Goal: Task Accomplishment & Management: Complete application form

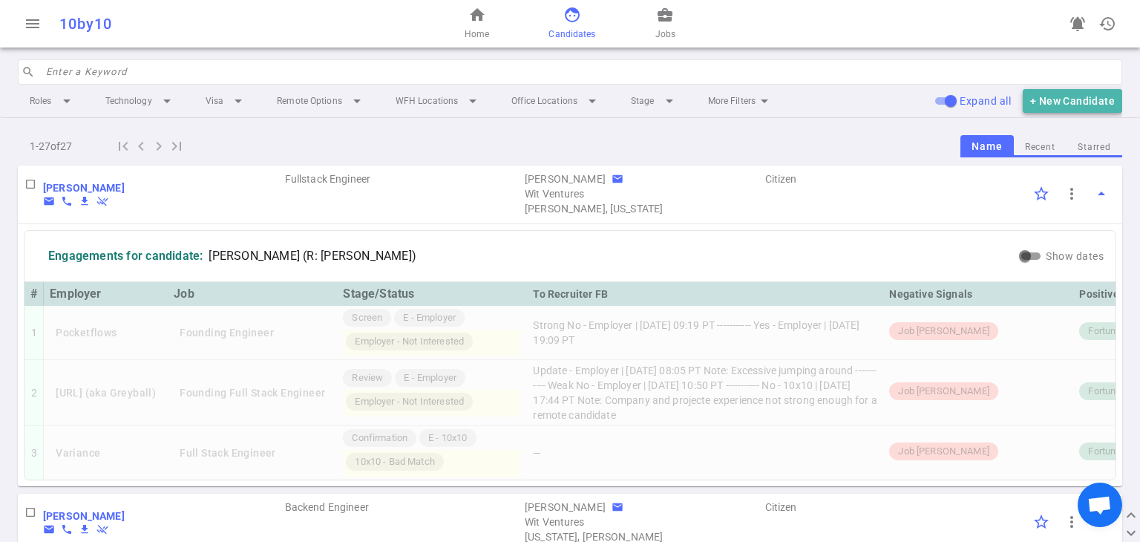
click at [562, 109] on button "+ New Candidate" at bounding box center [1072, 101] width 99 height 24
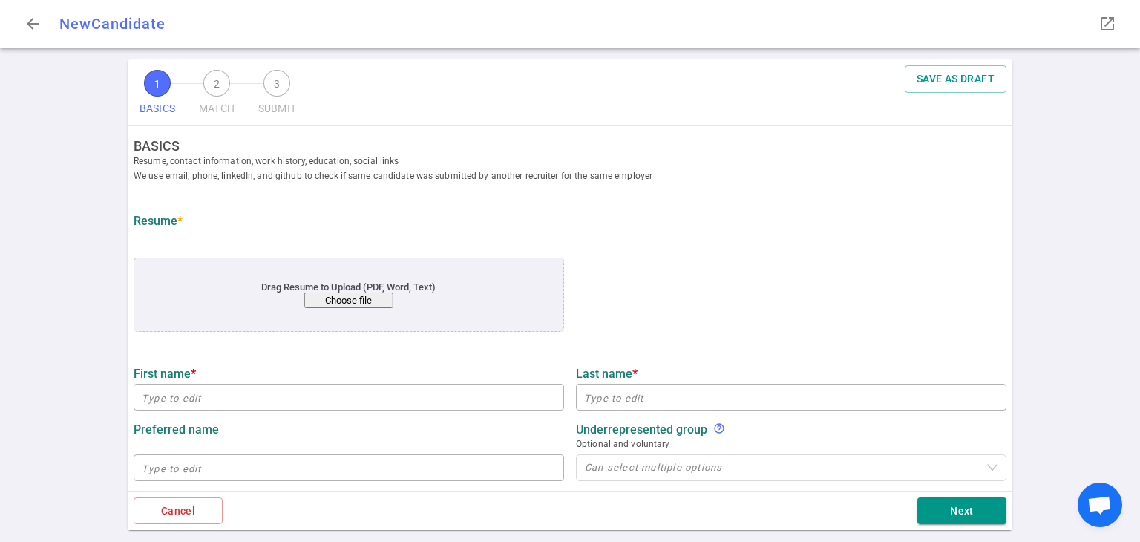
click at [353, 300] on button "Choose file" at bounding box center [348, 301] width 89 height 16
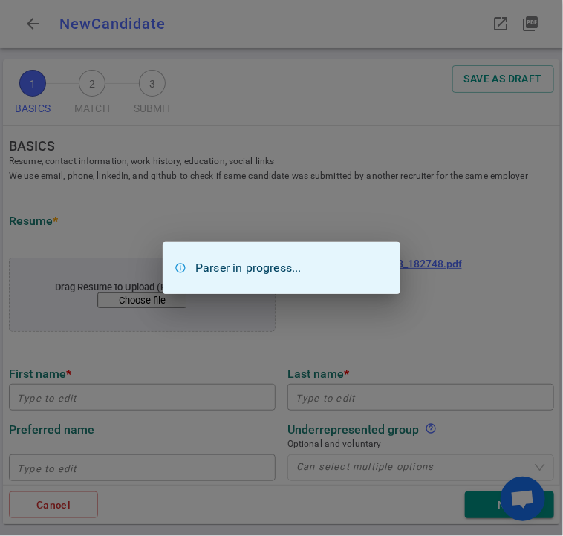
type input "Andriy"
type input "[PERSON_NAME]"
type input "redron.home@gmail.com"
type input "+1(650) 284-6647"
type input "https://www.linkedin.com/andriy-tkach"
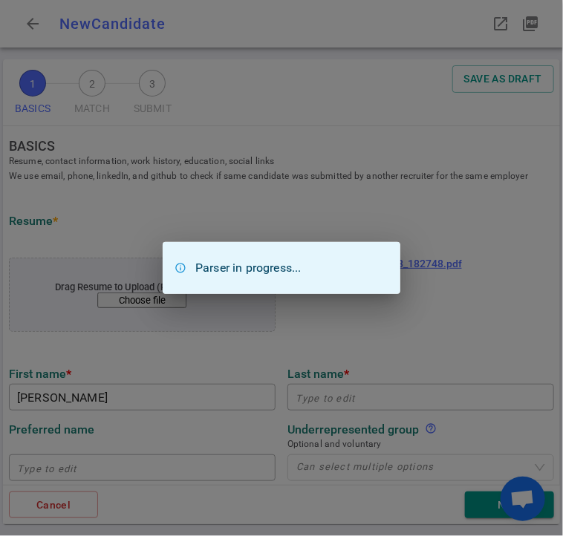
type textarea "Askmagentiq.com,Bild.de"
type input "Madrona Venture Labs"
type textarea "AI Solutions Architect Full-Stack Lead"
type input "13.7"
type input "[GEOGRAPHIC_DATA]"
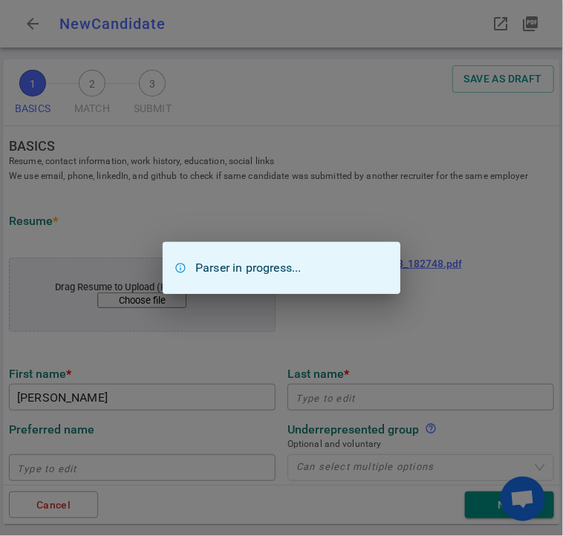
type input "Electronic Engineering"
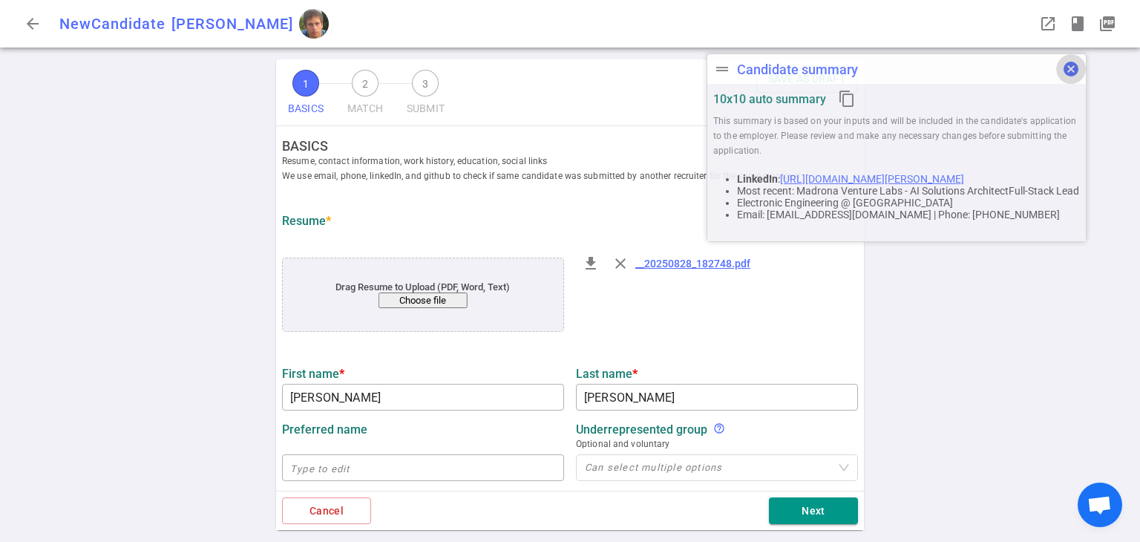
click at [562, 65] on span "cancel" at bounding box center [1071, 69] width 18 height 18
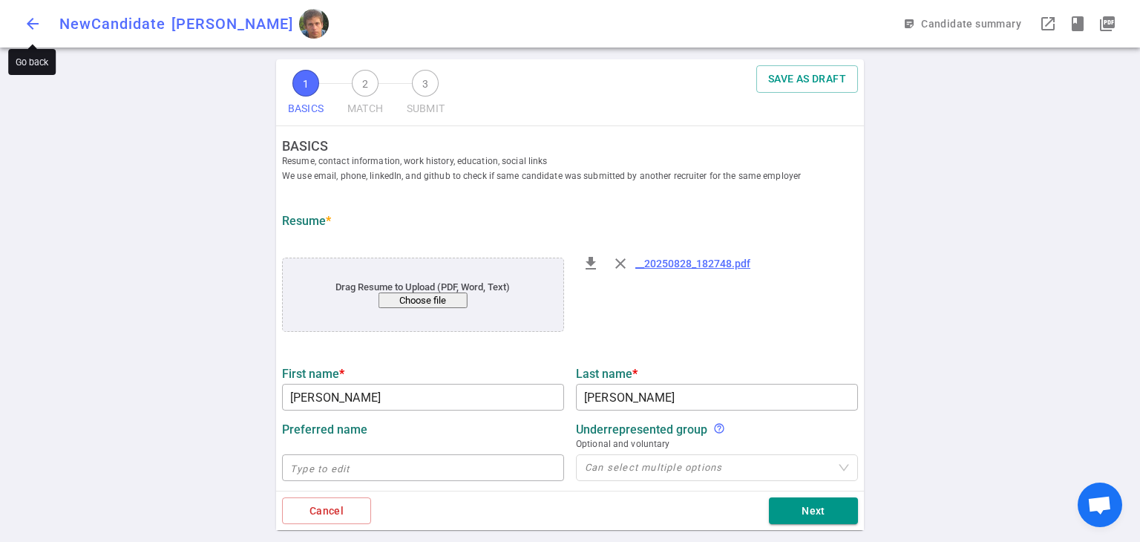
click at [28, 30] on span "arrow_back" at bounding box center [33, 24] width 18 height 18
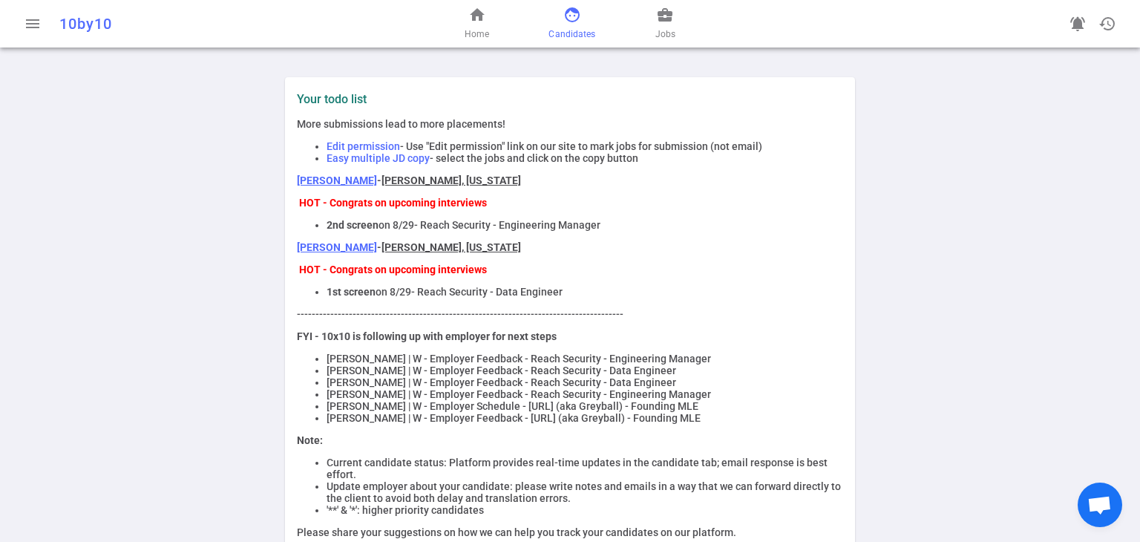
click at [555, 29] on span "Candidates" at bounding box center [572, 34] width 47 height 15
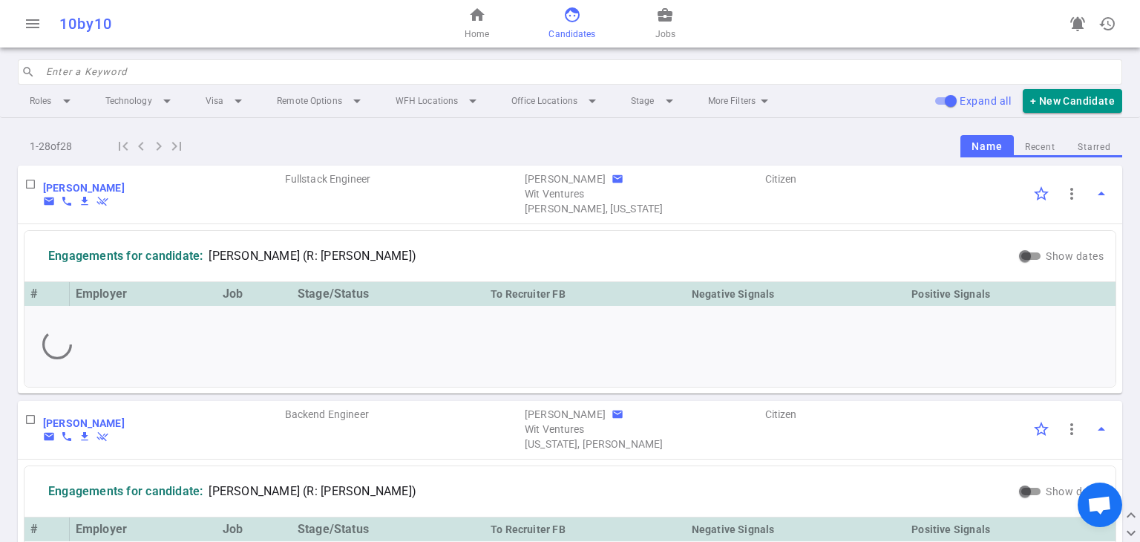
click at [242, 65] on input "search" at bounding box center [580, 72] width 1068 height 24
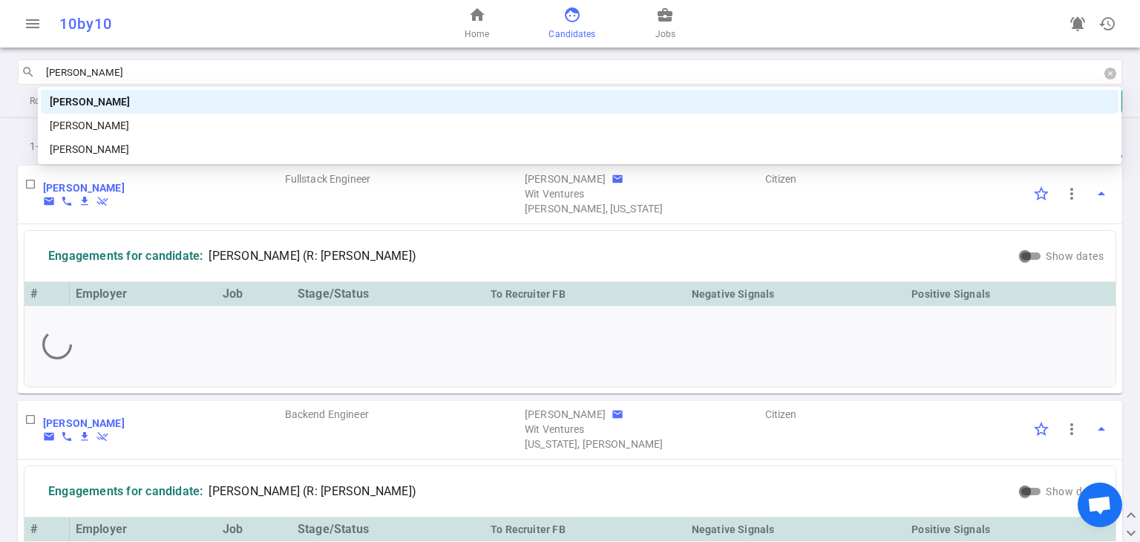
type input "[PERSON_NAME]"
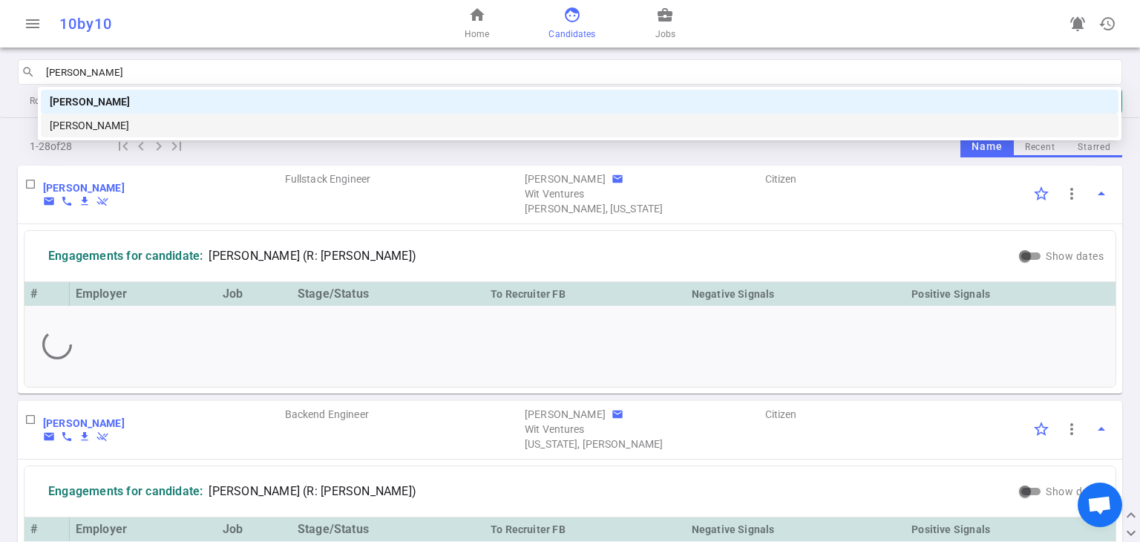
click at [193, 126] on div "[PERSON_NAME]" at bounding box center [580, 125] width 1060 height 16
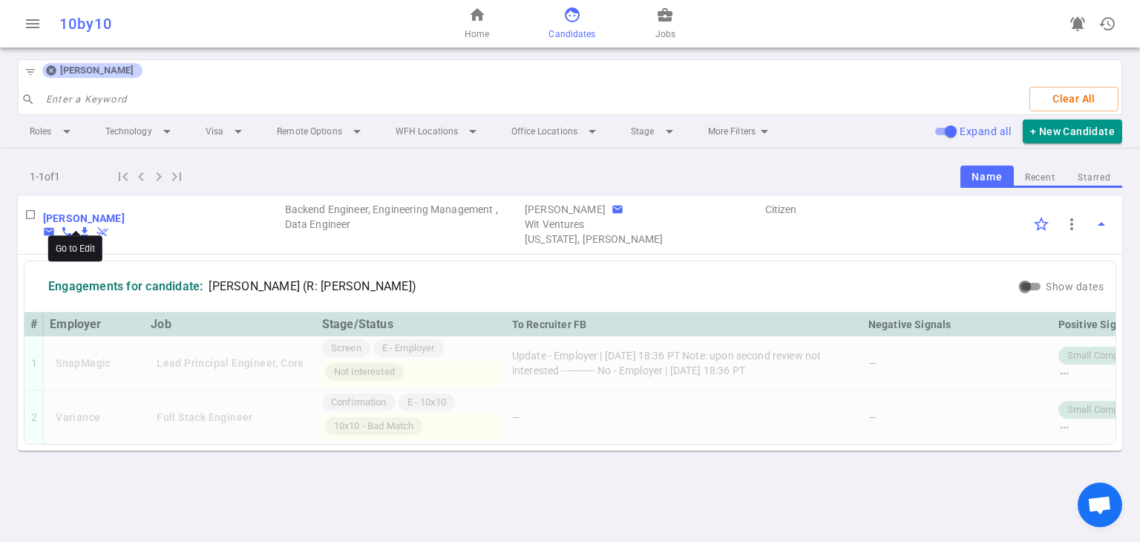
click at [90, 215] on b "[PERSON_NAME]" at bounding box center [84, 218] width 82 height 12
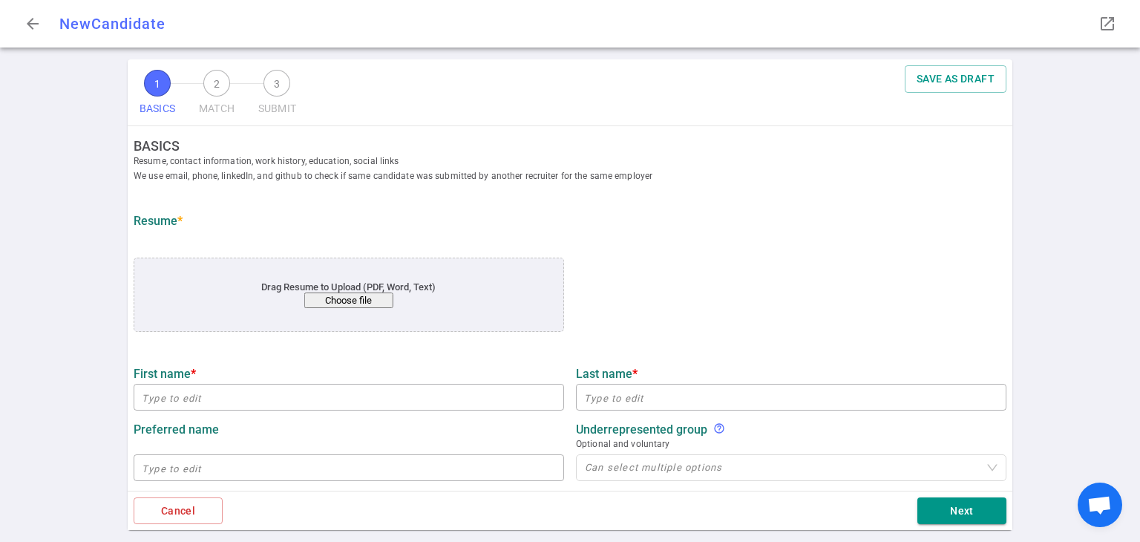
type input "[PERSON_NAME]"
type input "[PERSON_NAME][EMAIL_ADDRESS][PERSON_NAME][DOMAIN_NAME]"
type input "[PHONE_NUMBER]"
type input "[URL][DOMAIN_NAME][PERSON_NAME]"
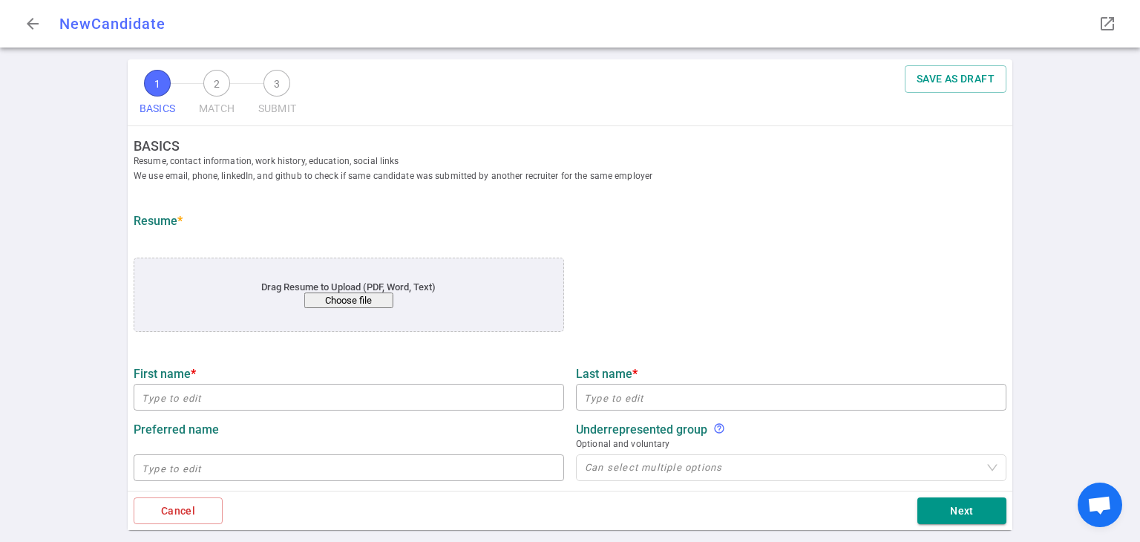
type textarea "[DOMAIN_NAME],[DOMAIN_NAME]"
type input "Stratify Technologies, Inc"
type textarea "Principal Software Engineer"
type input "15.9"
type input "15"
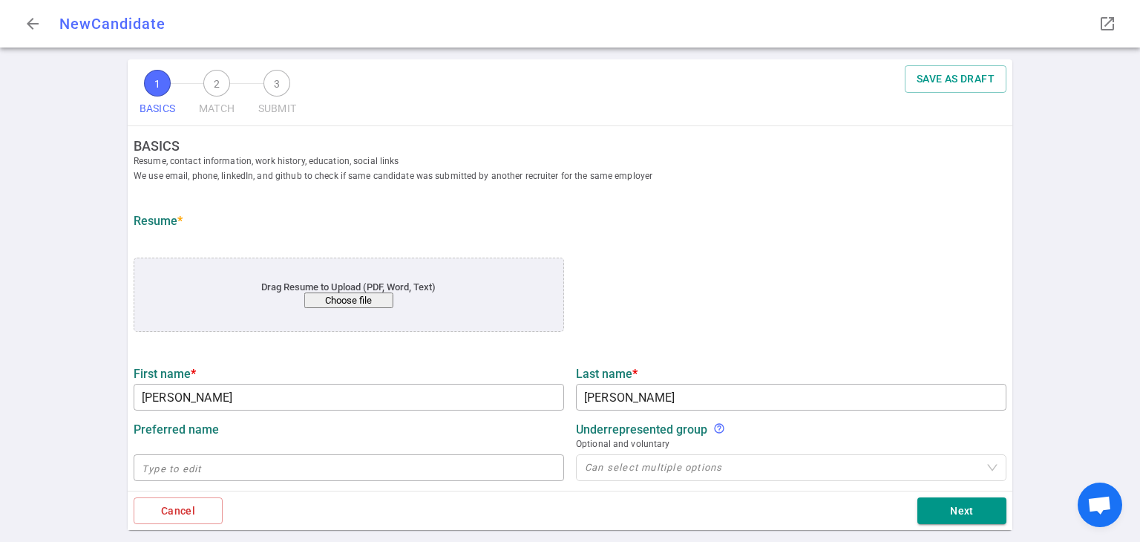
type input "[GEOGRAPHIC_DATA]"
type input "Electronic Engineering"
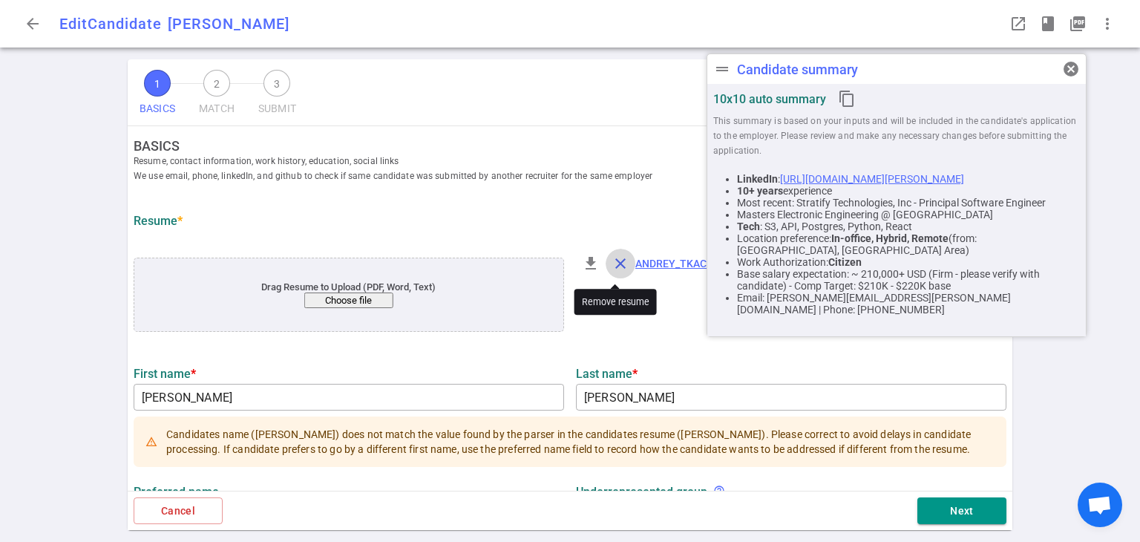
click at [615, 263] on span "close" at bounding box center [621, 264] width 18 height 18
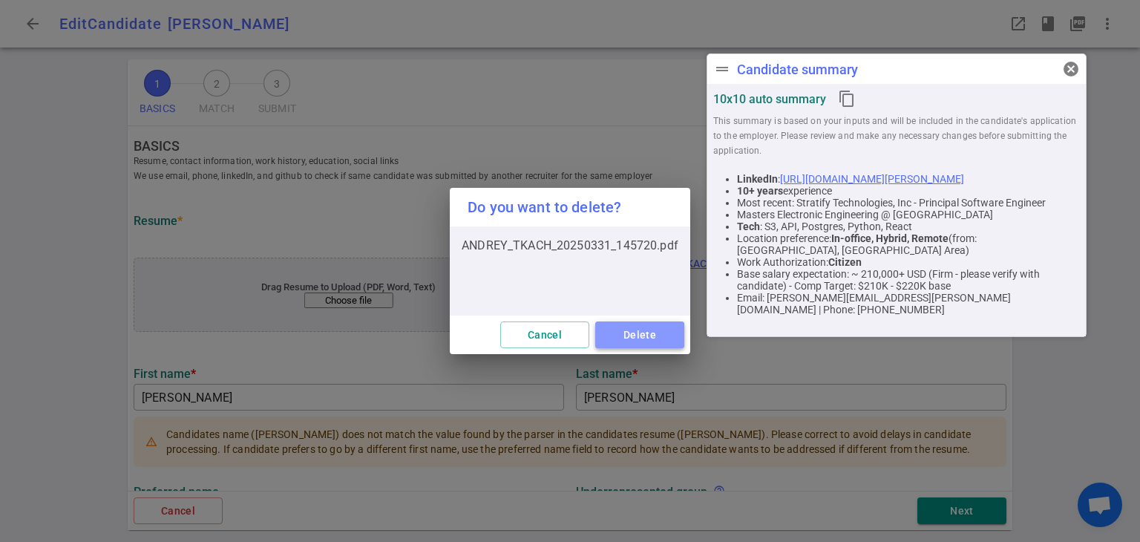
click at [641, 337] on button "Delete" at bounding box center [639, 334] width 89 height 27
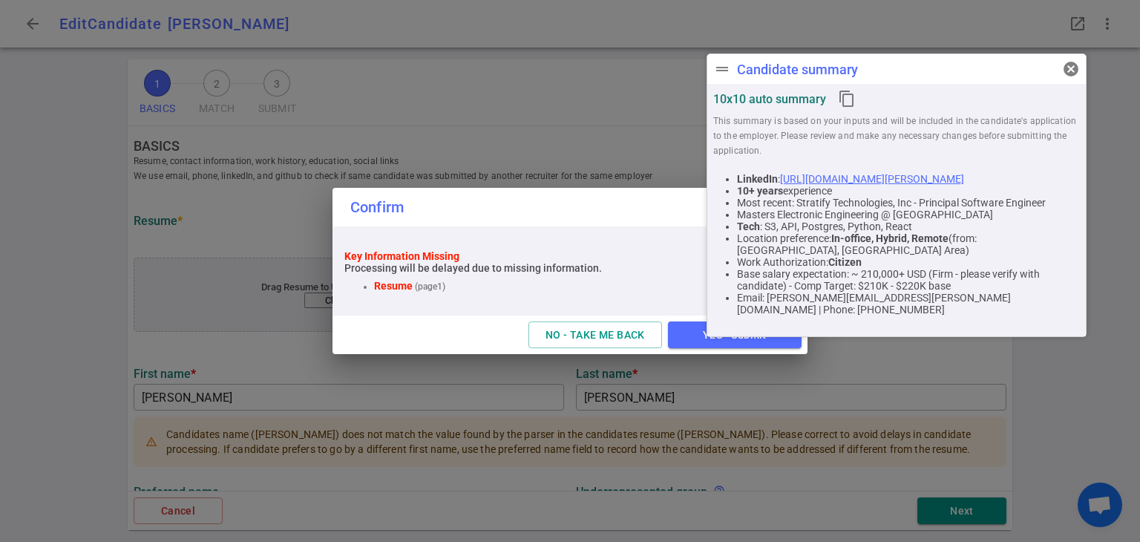
click at [1071, 62] on span "cancel" at bounding box center [1071, 69] width 18 height 18
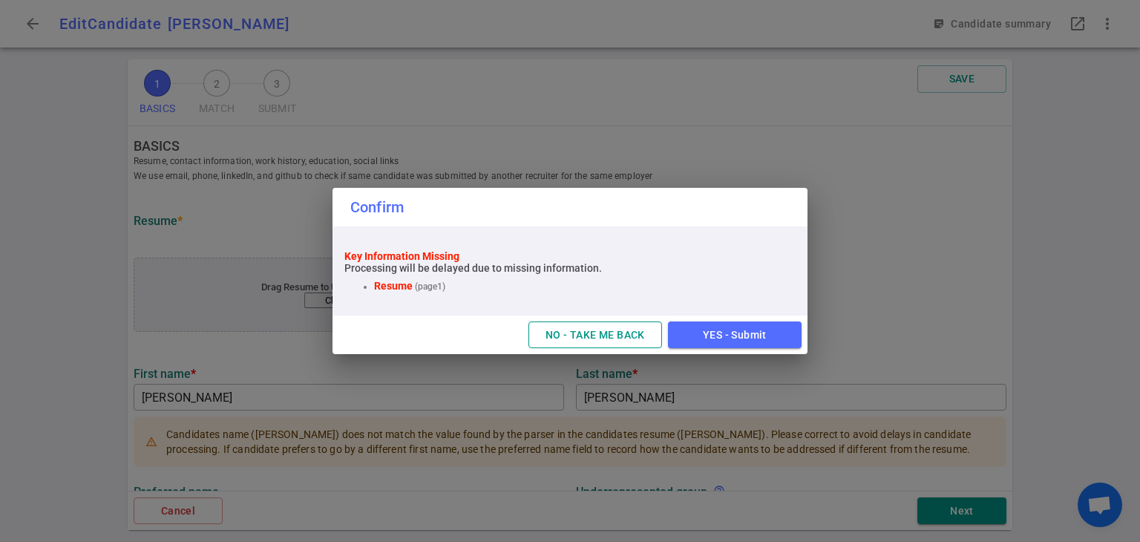
click at [621, 339] on button "NO - TAKE ME BACK" at bounding box center [596, 334] width 134 height 27
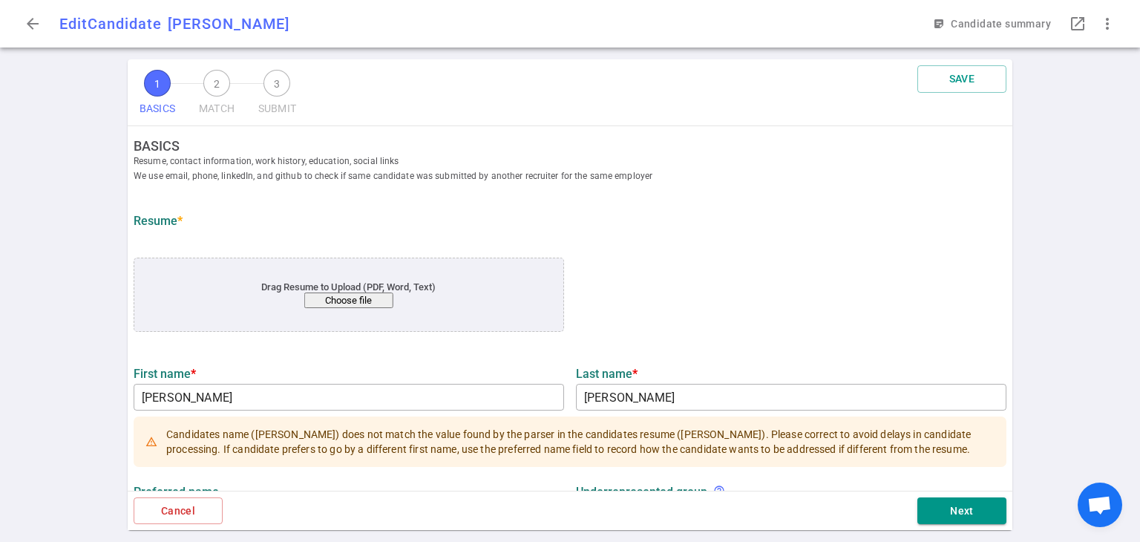
click at [366, 304] on button "Choose file" at bounding box center [348, 301] width 89 height 16
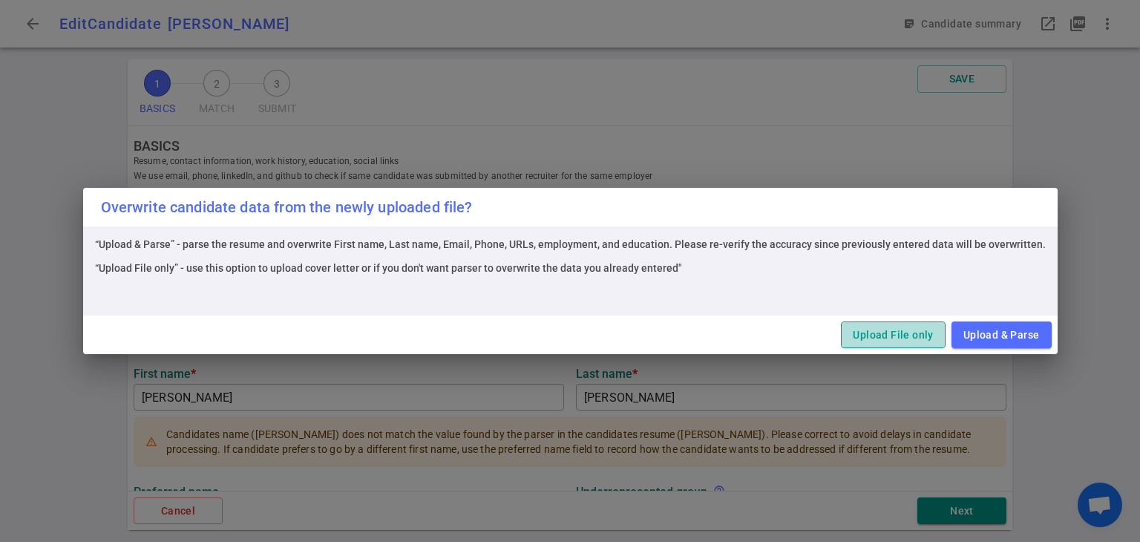
click at [908, 333] on button "Upload File only" at bounding box center [893, 334] width 104 height 27
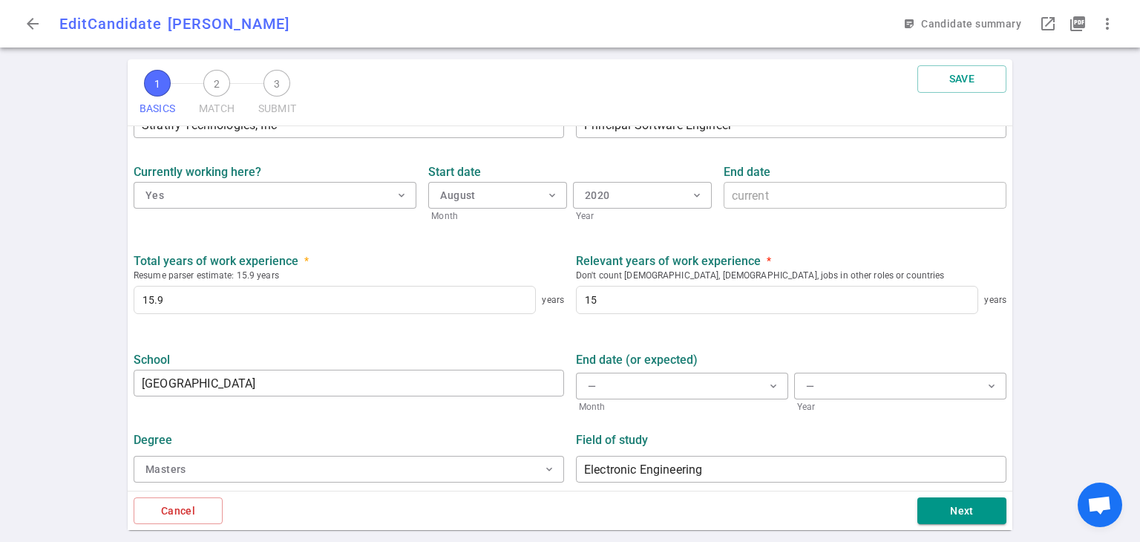
scroll to position [730, 0]
click at [989, 500] on button "Next" at bounding box center [962, 510] width 89 height 27
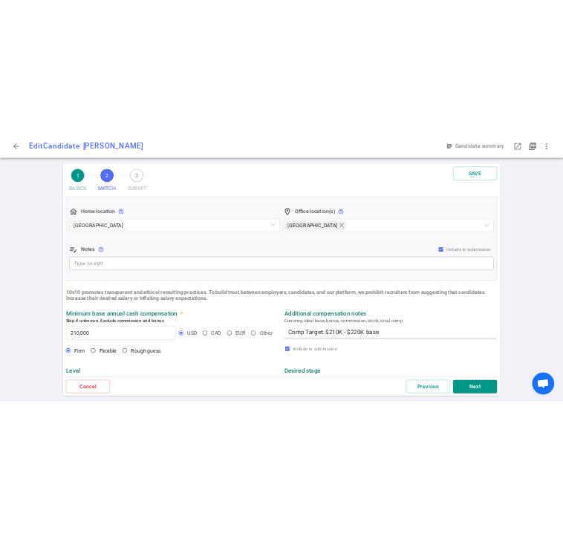
scroll to position [295, 0]
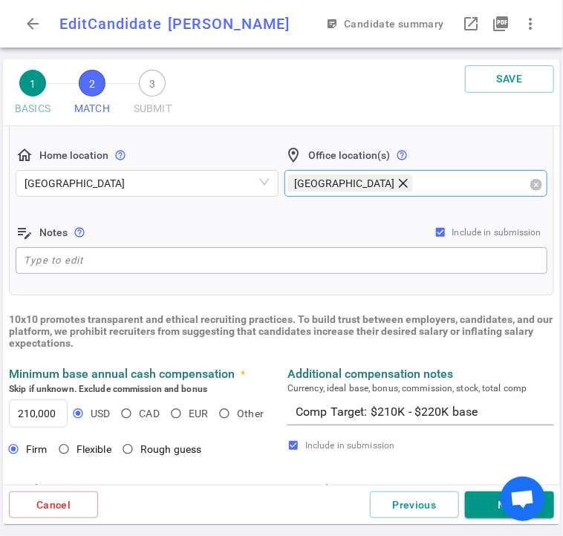
click at [399, 180] on icon "close" at bounding box center [403, 182] width 9 height 9
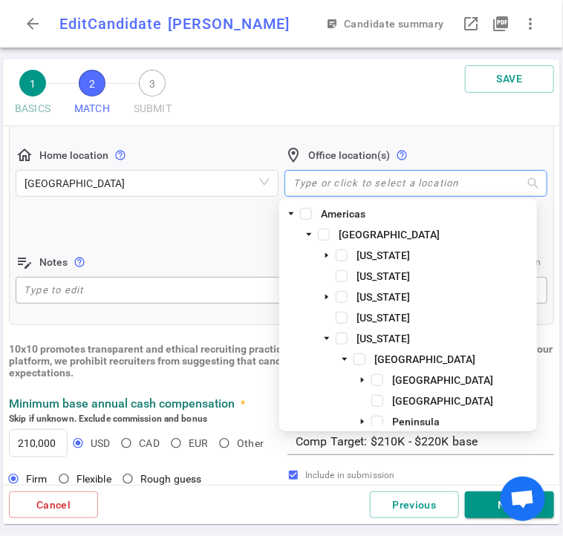
click at [358, 180] on div at bounding box center [407, 182] width 241 height 11
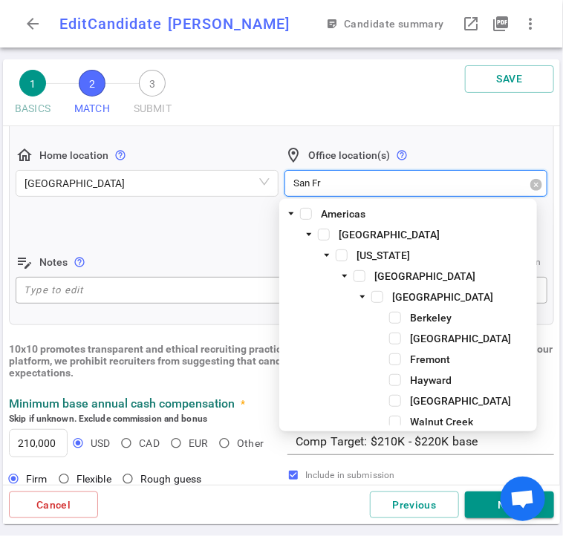
type input "San Fra"
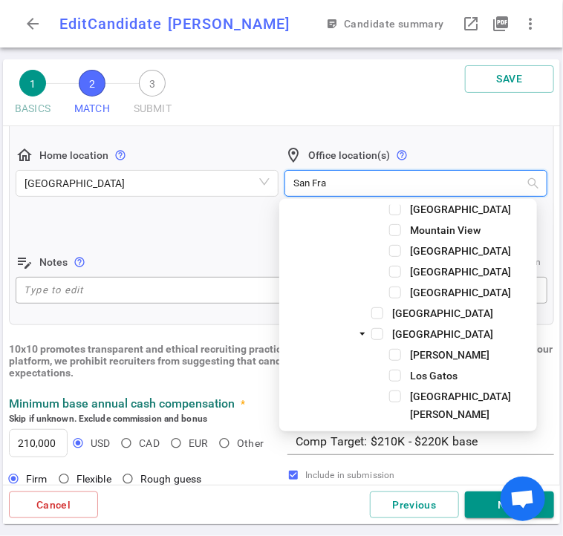
scroll to position [296, 0]
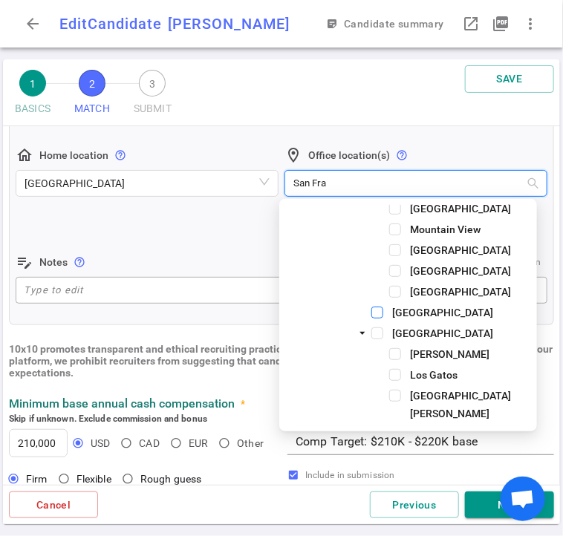
click at [377, 313] on span at bounding box center [377, 313] width 12 height 12
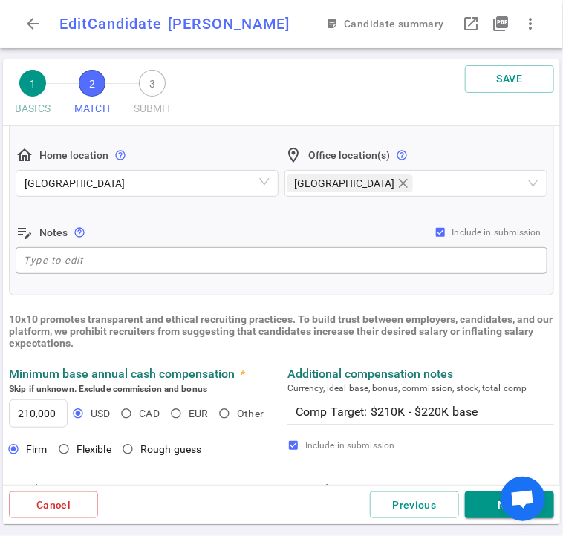
click at [214, 232] on div "edit_note Notes help_outline Include in submission" at bounding box center [282, 232] width 532 height 18
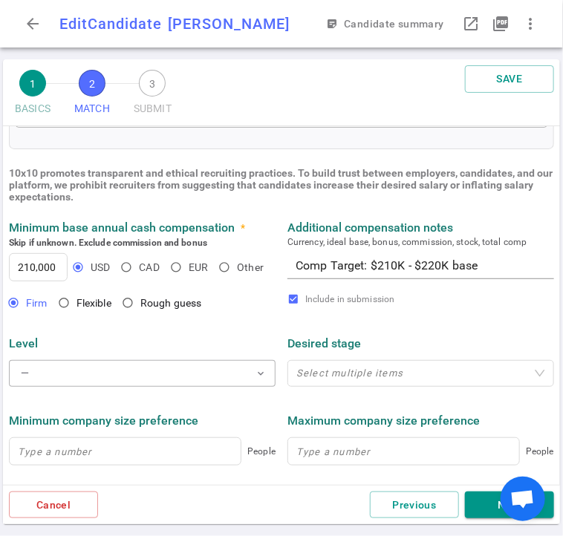
scroll to position [442, 0]
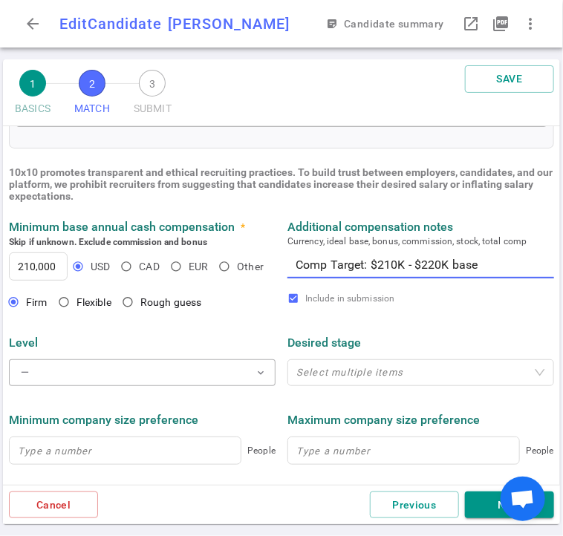
drag, startPoint x: 486, startPoint y: 259, endPoint x: 272, endPoint y: 266, distance: 213.2
click at [272, 266] on div "Minimum base annual cash compensation * Skip if unknown. Exclude commission and…" at bounding box center [281, 249] width 557 height 82
drag, startPoint x: 447, startPoint y: 268, endPoint x: 461, endPoint y: 275, distance: 15.9
click at [448, 268] on textarea "Comp Target: $210K - $220K base" at bounding box center [420, 264] width 250 height 17
click at [490, 292] on label "Include in submission" at bounding box center [417, 299] width 261 height 18
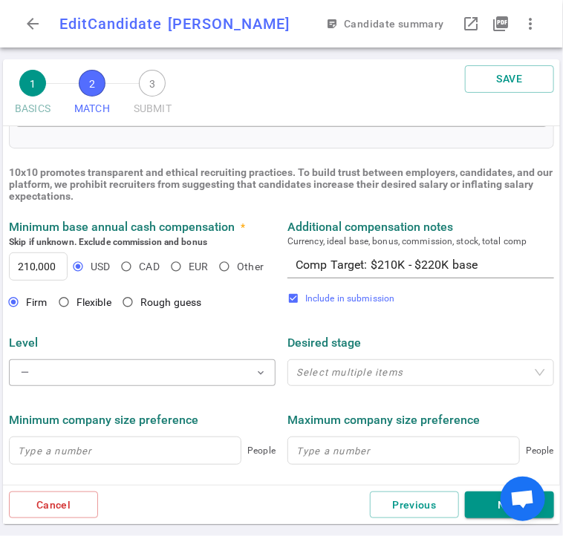
click at [299, 293] on input "Include in submission" at bounding box center [293, 299] width 12 height 12
checkbox input "false"
click at [448, 269] on textarea "Comp Target: $210K - $220K base" at bounding box center [420, 264] width 250 height 17
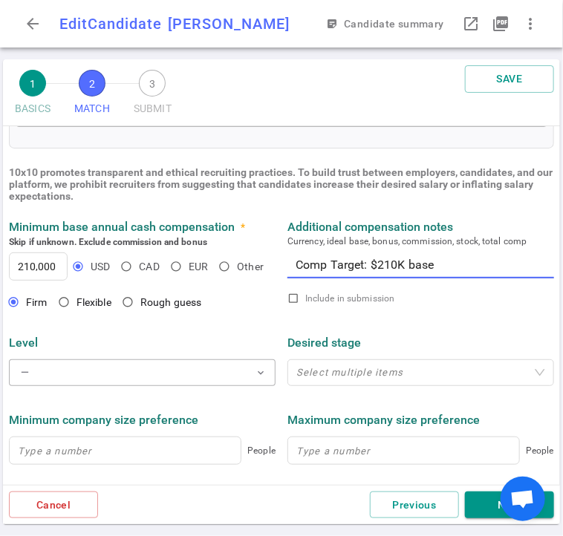
type textarea "Comp Target: $210K base"
click at [407, 309] on div "Include in submission" at bounding box center [420, 304] width 278 height 28
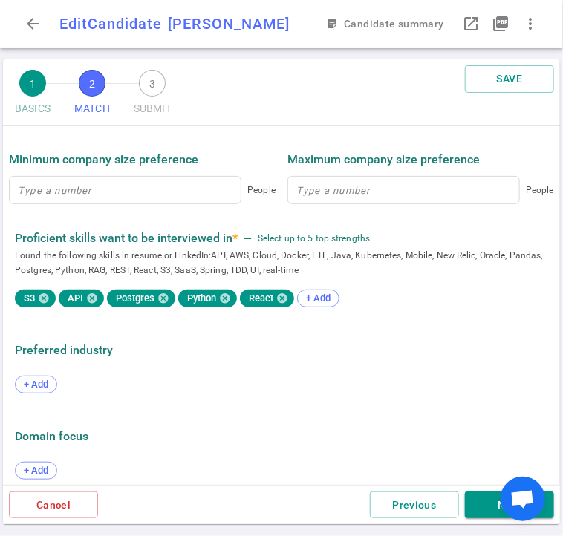
scroll to position [717, 0]
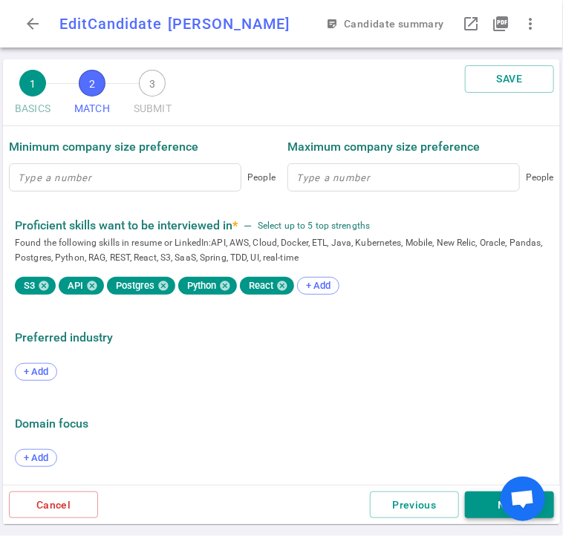
click at [483, 499] on button "Next" at bounding box center [509, 504] width 89 height 27
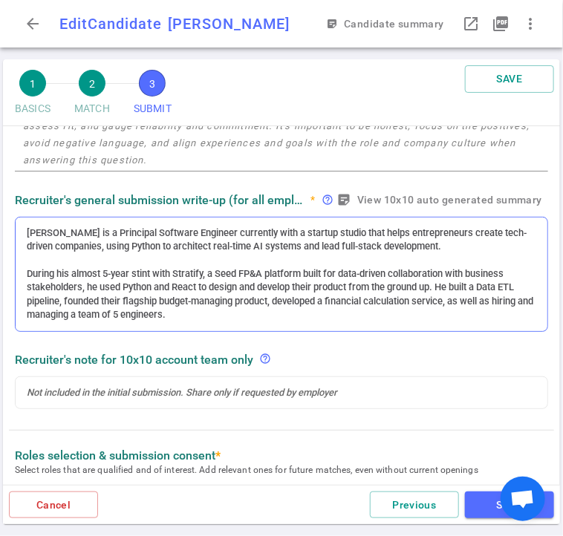
scroll to position [252, 0]
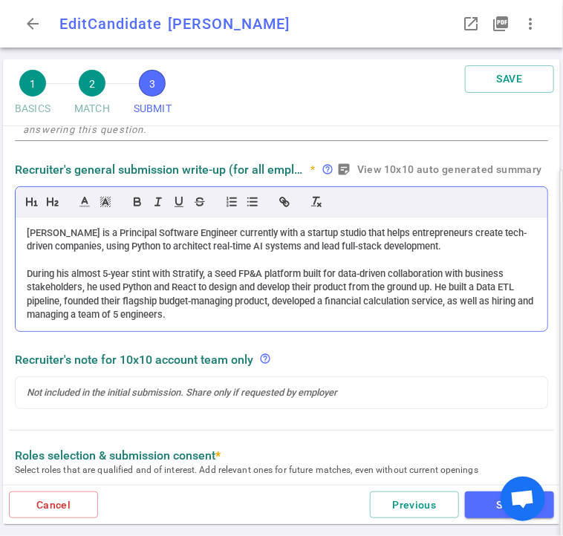
drag, startPoint x: 26, startPoint y: 228, endPoint x: 323, endPoint y: 324, distance: 312.3
click at [323, 324] on div "[PERSON_NAME] is a Principal Software Engineer currently with a startup studio …" at bounding box center [282, 275] width 532 height 114
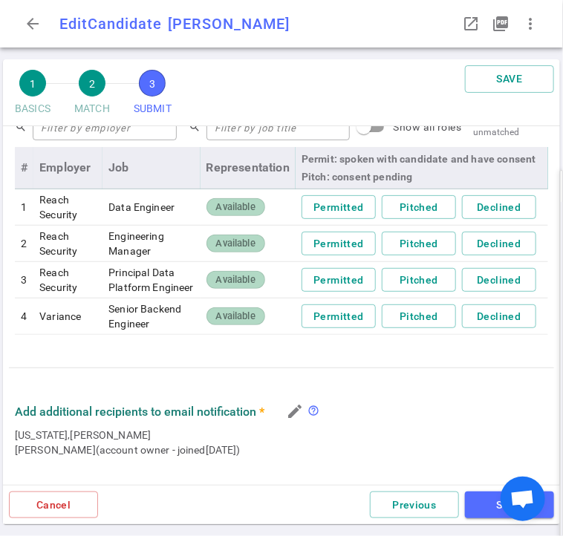
scroll to position [696, 0]
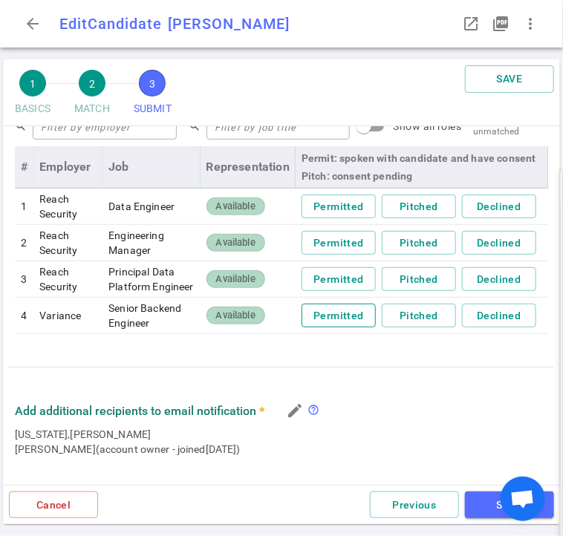
click at [318, 328] on button "Permitted" at bounding box center [338, 316] width 74 height 24
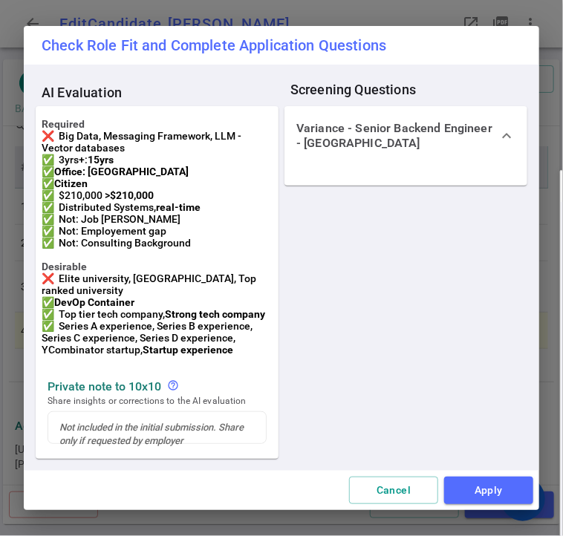
scroll to position [36, 0]
click at [523, 494] on button "Apply" at bounding box center [488, 490] width 89 height 27
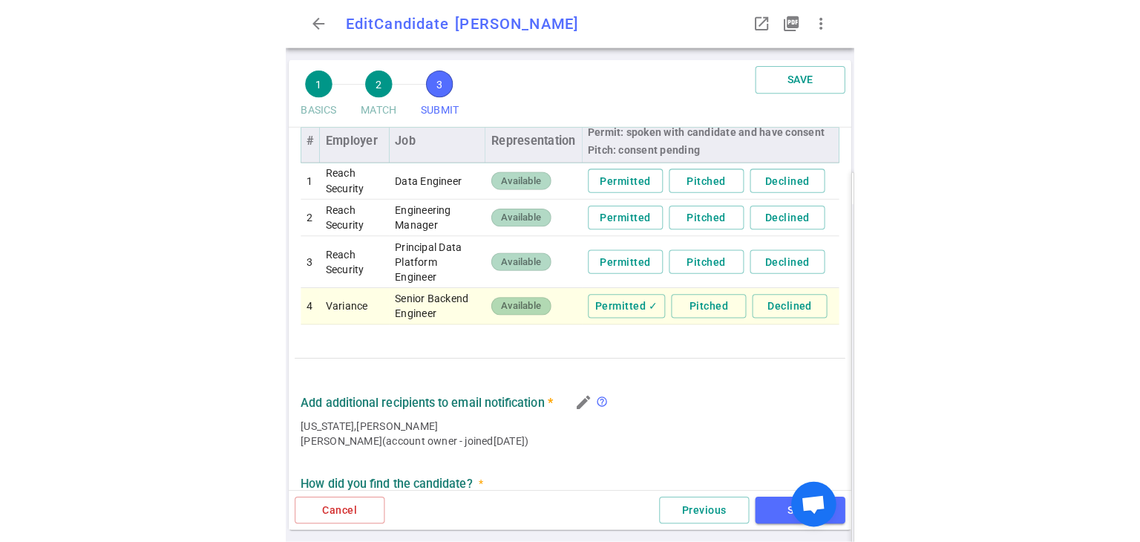
scroll to position [696, 0]
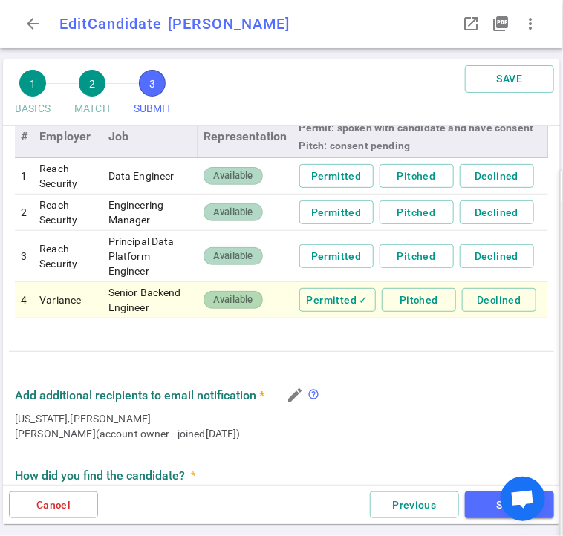
click at [490, 505] on button "SAVE" at bounding box center [509, 504] width 89 height 27
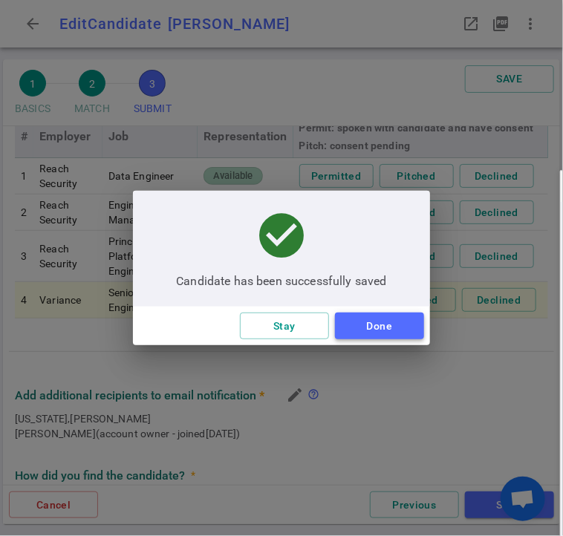
click at [383, 323] on button "Done" at bounding box center [379, 326] width 89 height 27
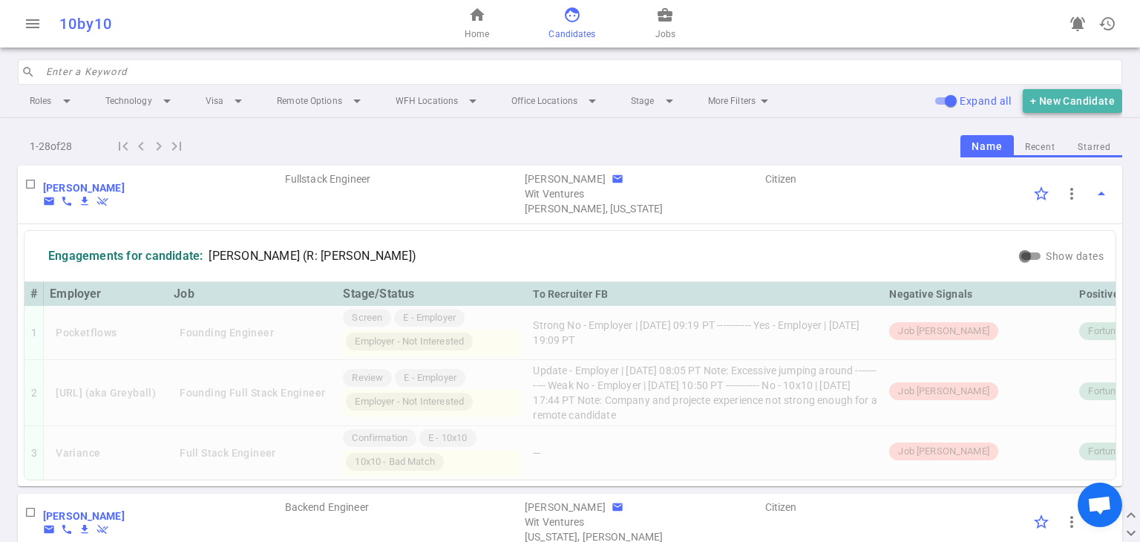
click at [1066, 105] on button "+ New Candidate" at bounding box center [1072, 101] width 99 height 24
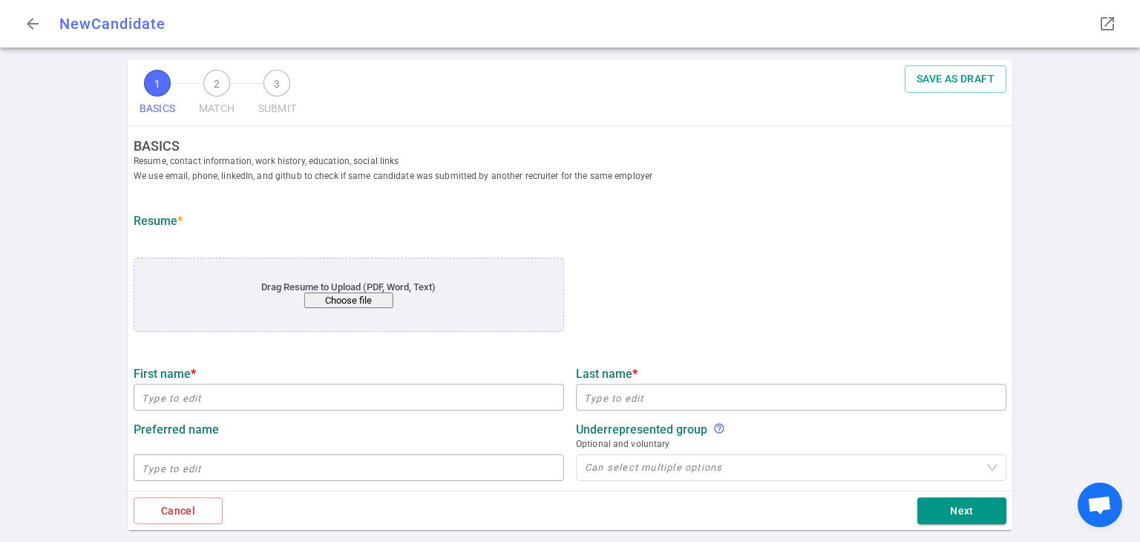
click at [367, 294] on button "Choose file" at bounding box center [348, 301] width 89 height 16
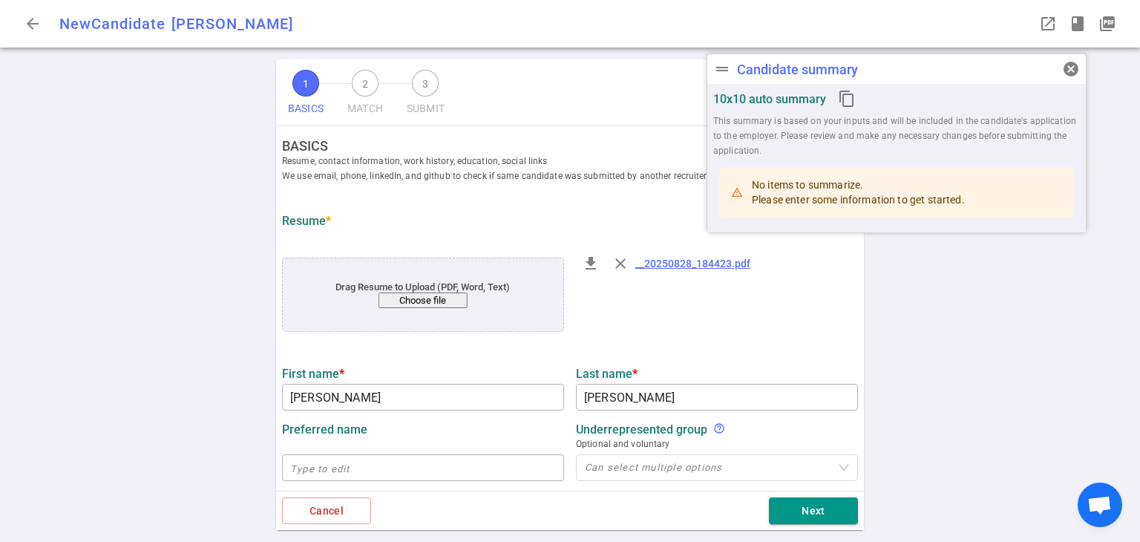
type input "[PERSON_NAME]"
type input "[PERSON_NAME][EMAIL_ADDRESS][PERSON_NAME][DOMAIN_NAME]"
type input "[PHONE_NUMBER]"
type input "Complex"
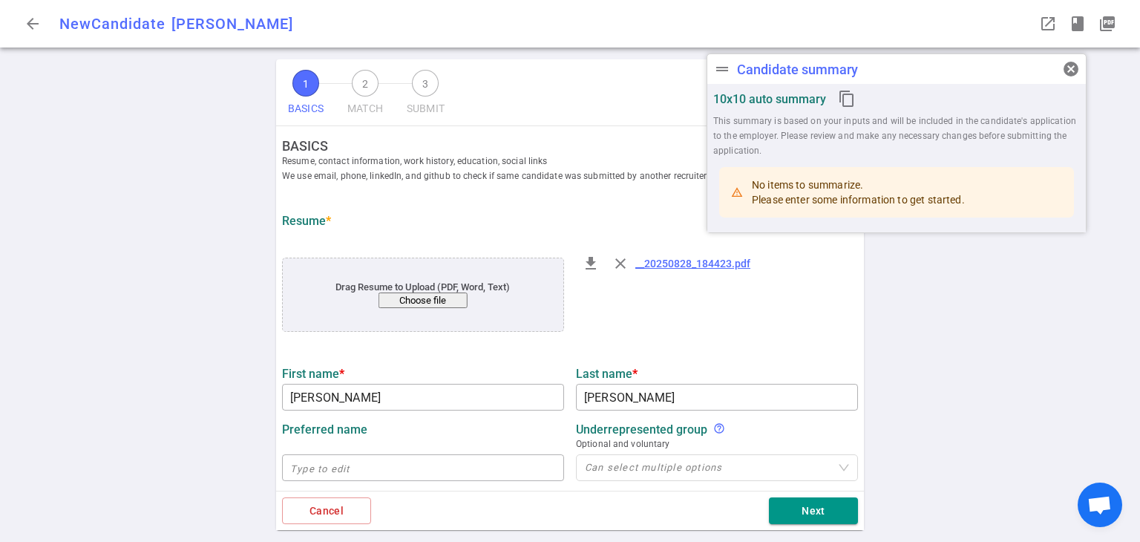
type input "8.6"
type input "[GEOGRAPHIC_DATA]"
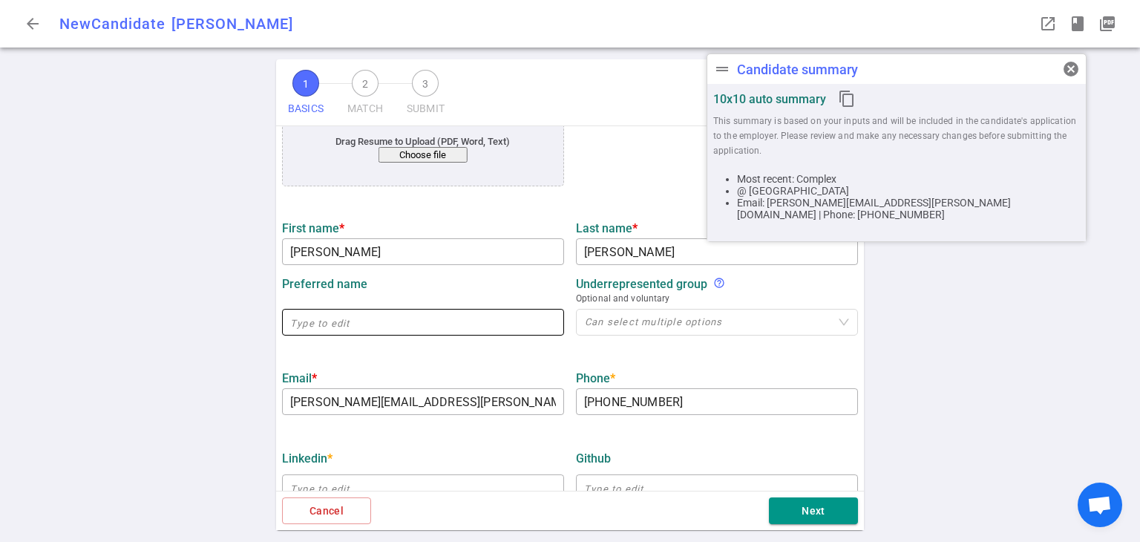
scroll to position [146, 0]
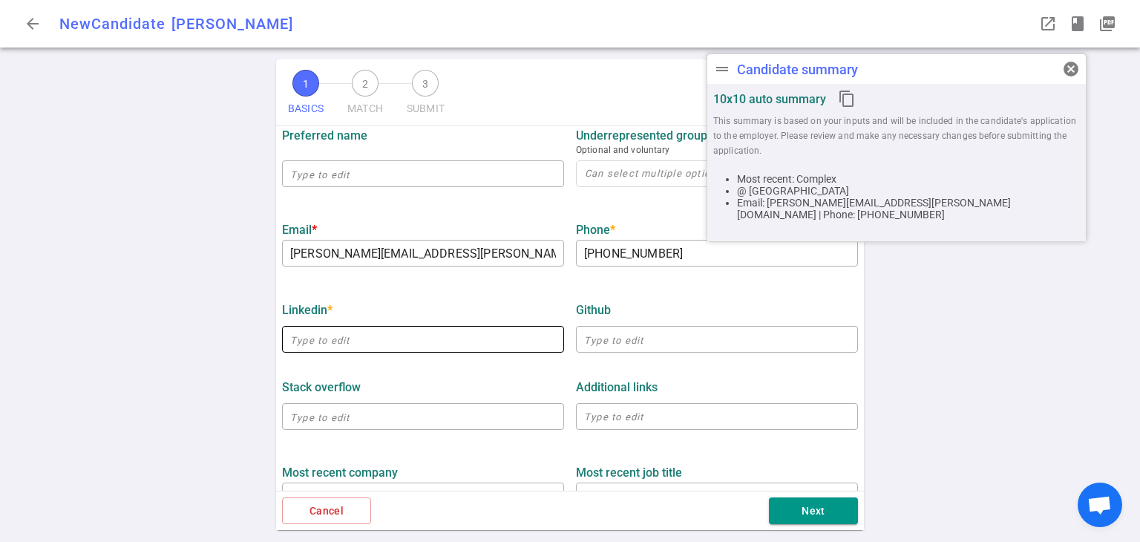
click at [460, 339] on input "text" at bounding box center [423, 339] width 282 height 24
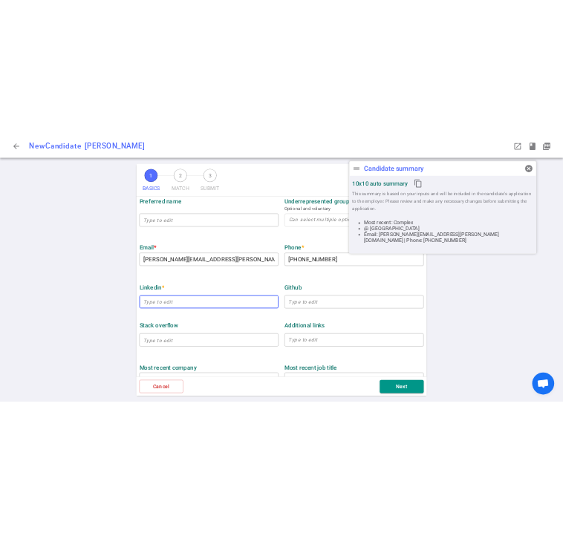
scroll to position [295, 0]
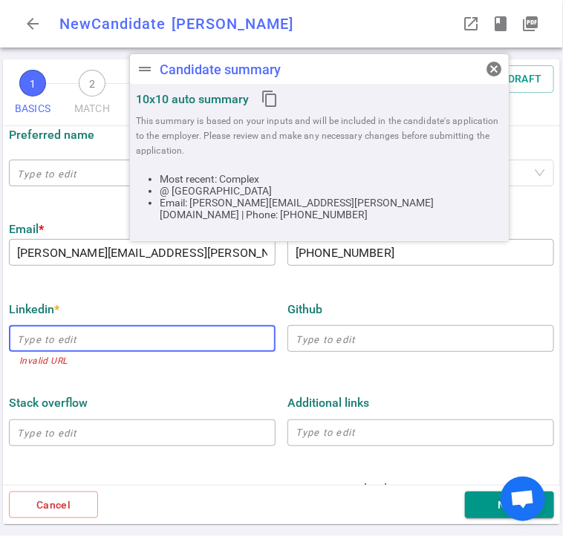
paste input "[URL][DOMAIN_NAME]"
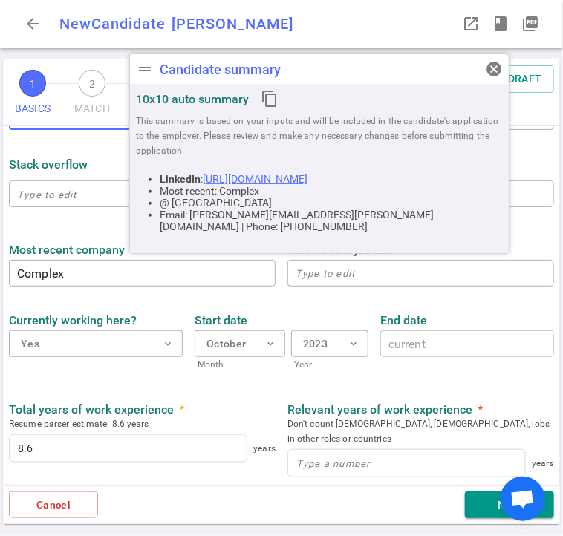
scroll to position [517, 0]
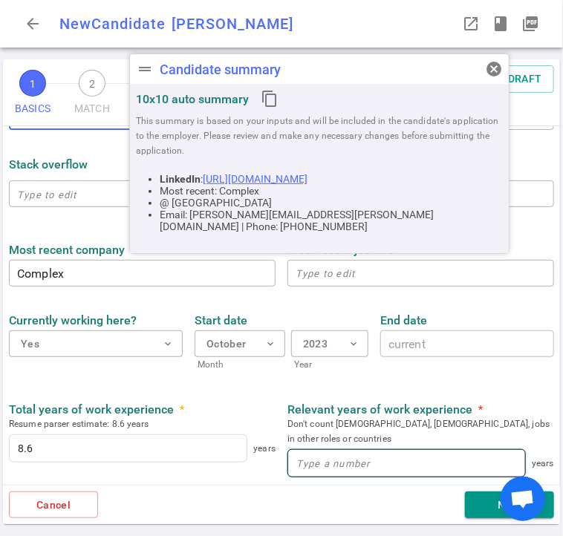
type input "[URL][DOMAIN_NAME]"
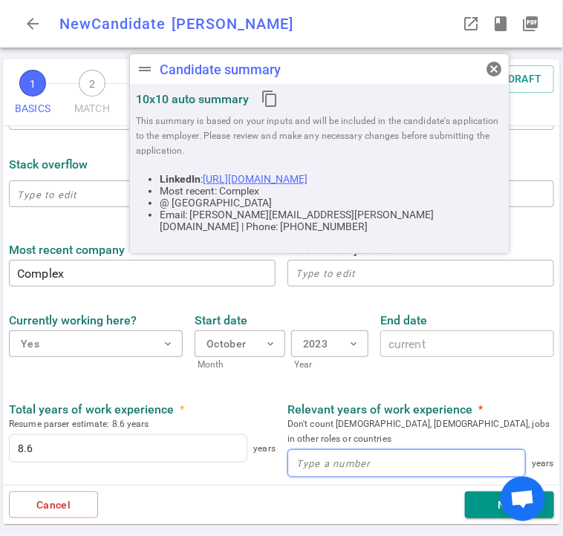
click at [355, 452] on input at bounding box center [406, 463] width 237 height 27
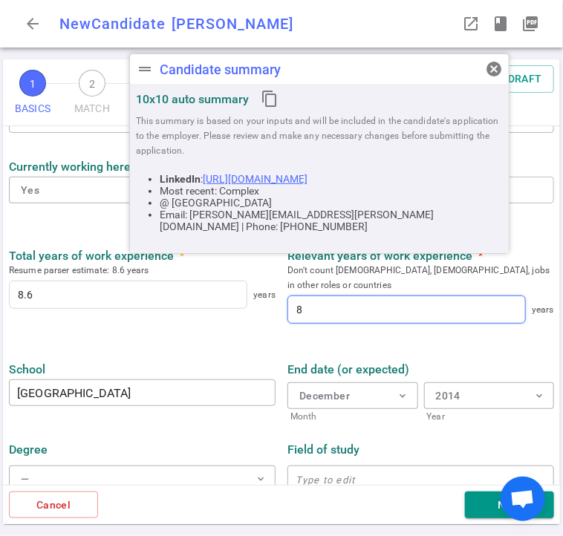
scroll to position [673, 0]
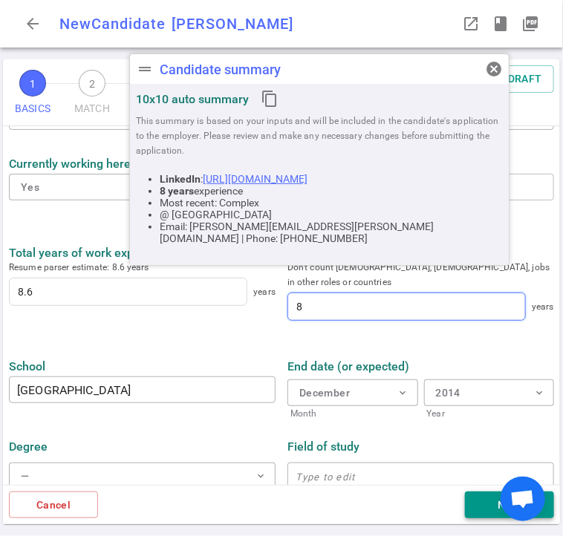
type input "8"
click at [475, 509] on button "Next" at bounding box center [509, 504] width 89 height 27
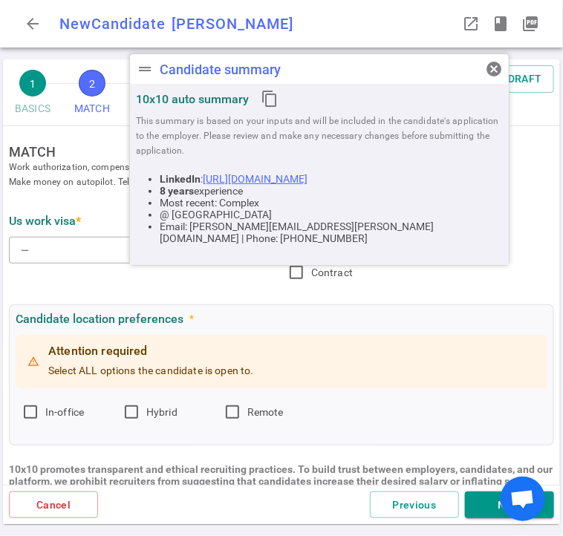
scroll to position [0, 0]
click at [496, 66] on span "cancel" at bounding box center [494, 69] width 18 height 18
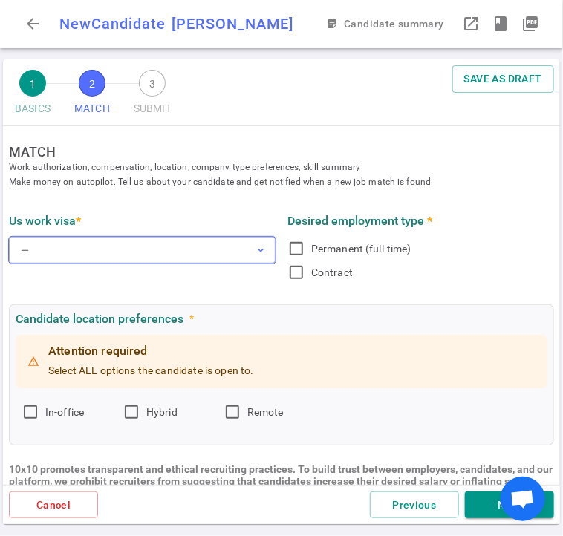
click at [122, 249] on button "— expand_more" at bounding box center [142, 250] width 267 height 27
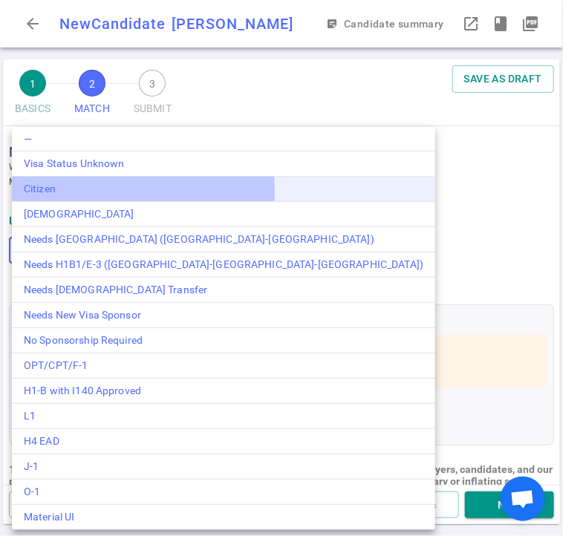
click at [81, 192] on div "Citizen" at bounding box center [223, 189] width 399 height 16
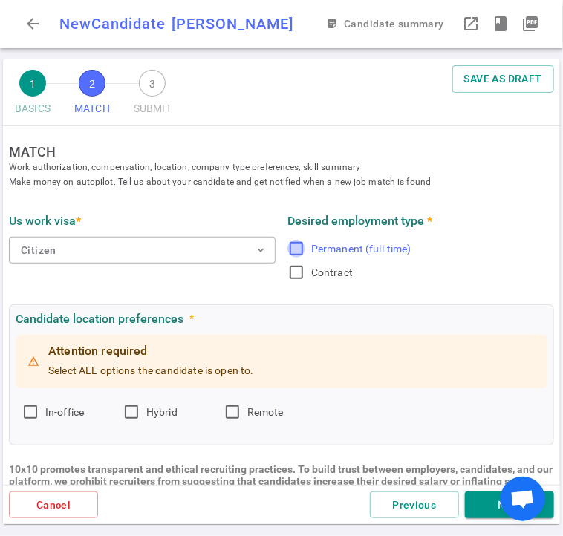
click at [294, 249] on input "Permanent (full-time)" at bounding box center [296, 249] width 18 height 18
checkbox input "true"
click at [231, 412] on input "Remote" at bounding box center [232, 412] width 18 height 18
checkbox input "true"
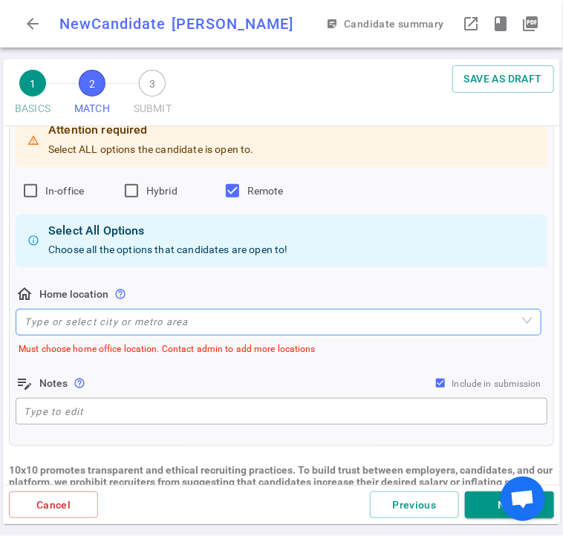
scroll to position [223, 0]
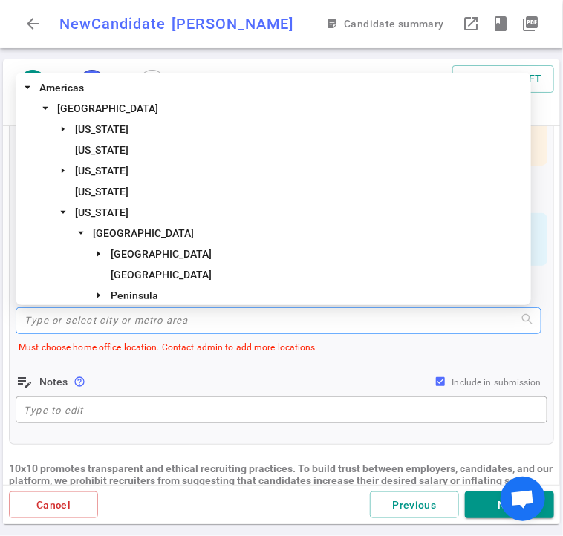
click at [122, 323] on input "search" at bounding box center [278, 320] width 508 height 25
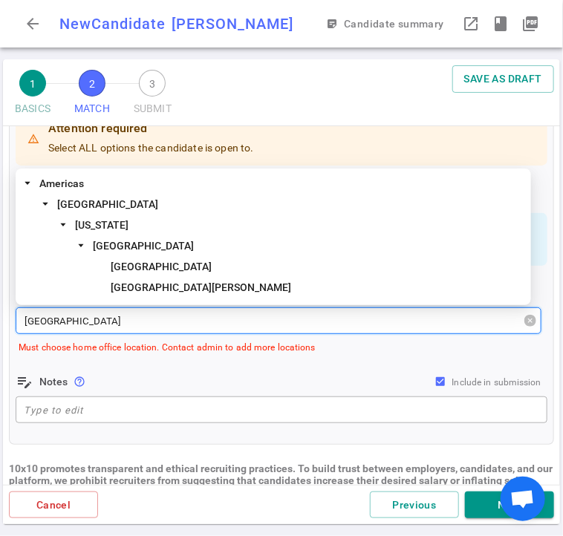
type input "[GEOGRAPHIC_DATA]"
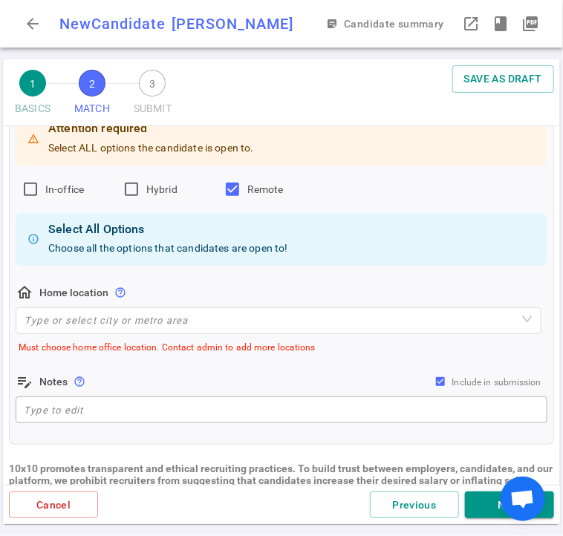
click at [121, 335] on div "Type or select city or metro area" at bounding box center [279, 322] width 526 height 30
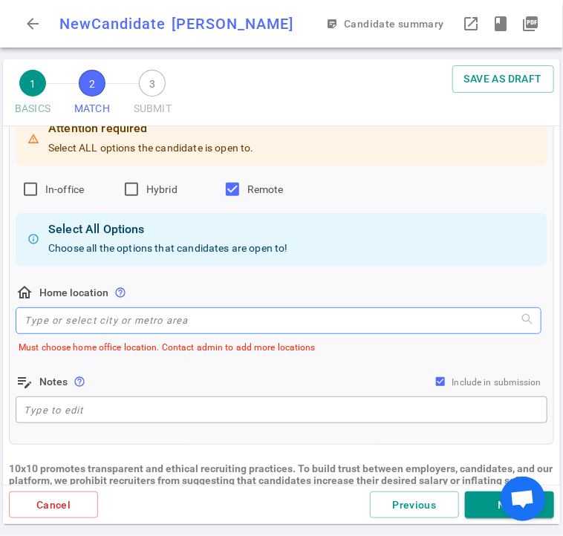
click at [122, 324] on input "search" at bounding box center [278, 320] width 508 height 25
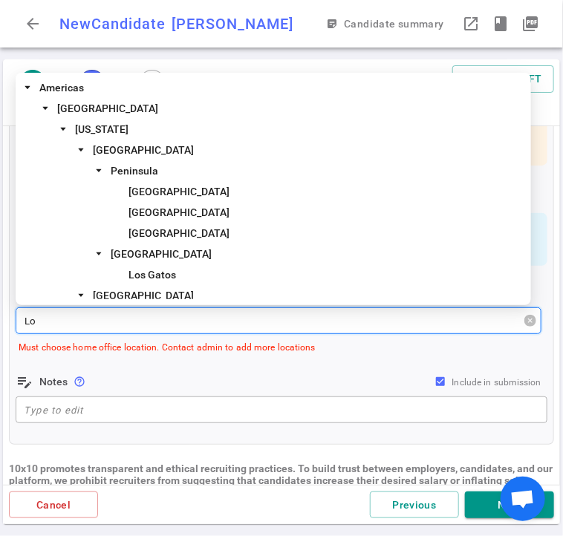
type input "Los"
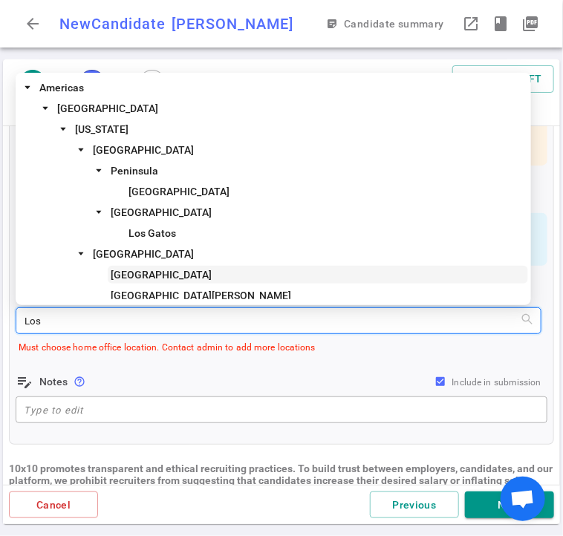
click at [160, 270] on span "[GEOGRAPHIC_DATA]" at bounding box center [161, 275] width 101 height 12
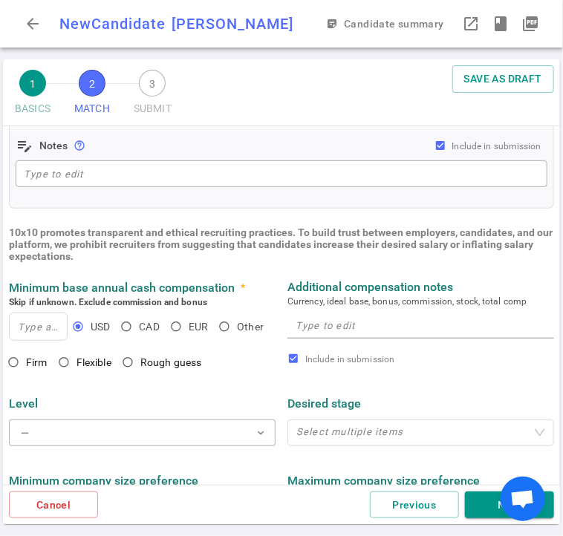
scroll to position [445, 0]
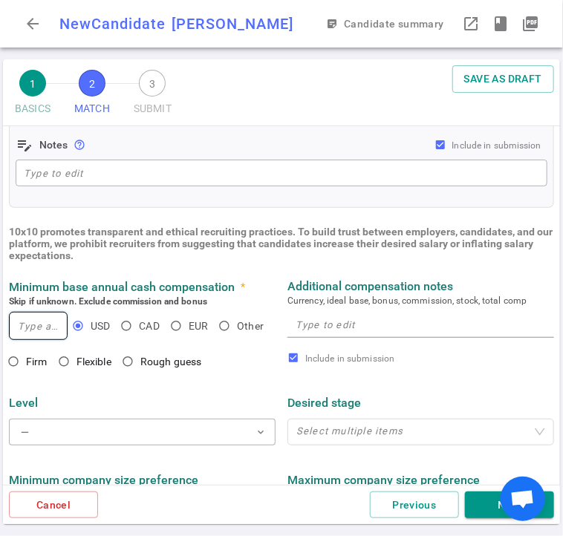
click at [30, 327] on input at bounding box center [38, 326] width 57 height 27
type input "215,000"
click at [16, 361] on input "Firm" at bounding box center [13, 361] width 25 height 25
radio input "true"
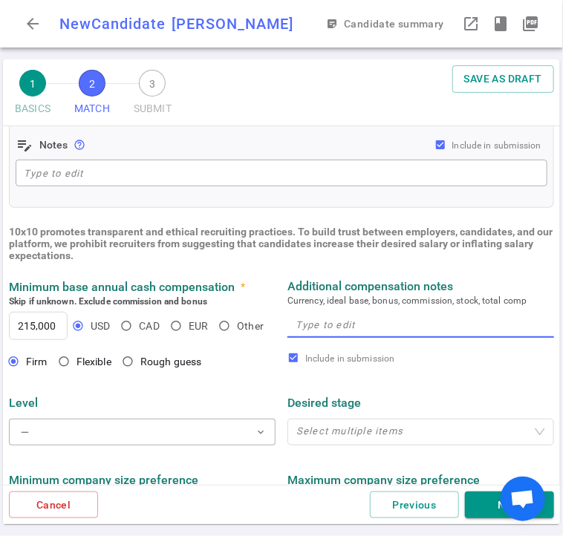
click at [295, 333] on textarea at bounding box center [420, 324] width 250 height 17
click at [292, 337] on div "x" at bounding box center [420, 324] width 267 height 27
drag, startPoint x: 292, startPoint y: 337, endPoint x: 279, endPoint y: 333, distance: 13.2
click at [281, 333] on div "Additional compensation notes Currency, ideal base, bonus, commission, stock, t…" at bounding box center [420, 311] width 278 height 64
click at [316, 331] on textarea at bounding box center [420, 324] width 250 height 17
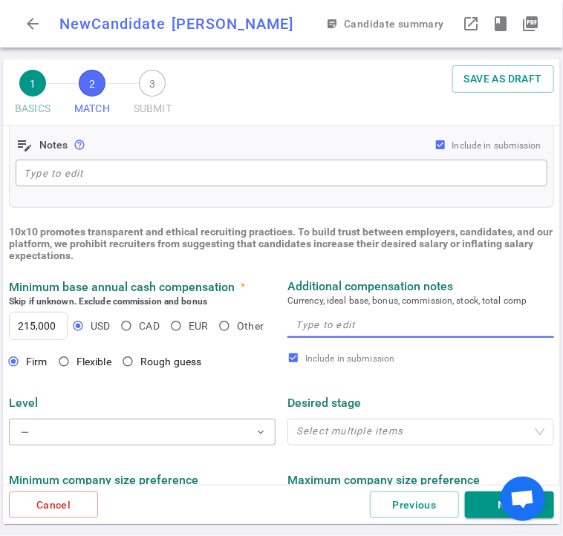
paste textarea "Comp Target: $215K+ base"
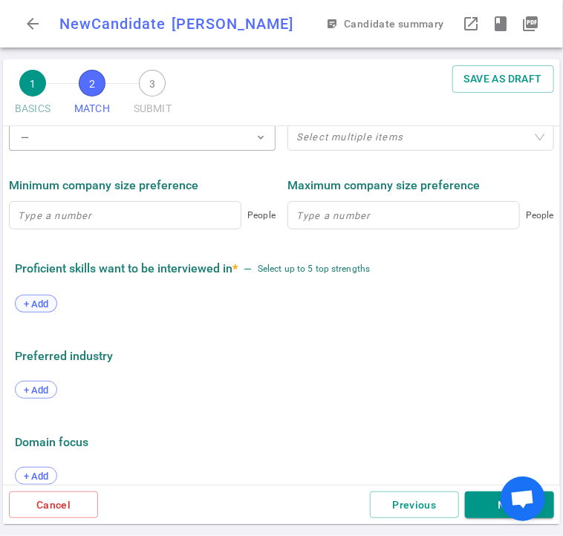
scroll to position [740, 0]
type textarea "Comp Target: $215K+ base"
click at [49, 302] on span "+ Add" at bounding box center [36, 303] width 35 height 11
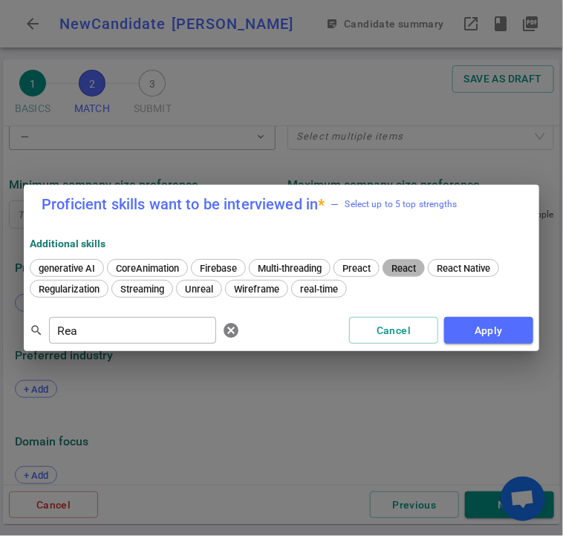
click at [385, 265] on div "React" at bounding box center [403, 268] width 42 height 18
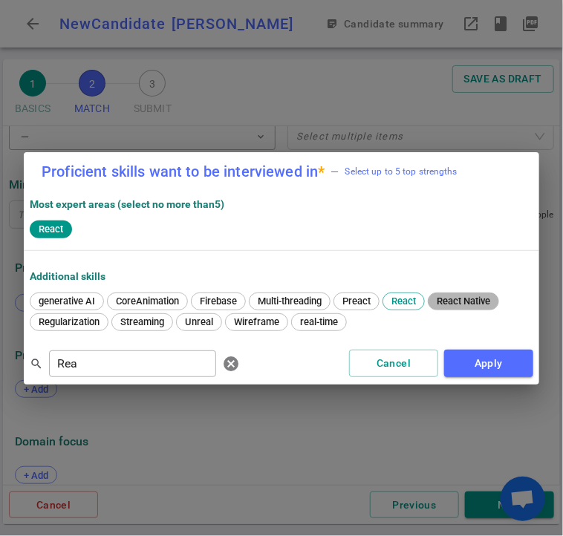
click at [456, 304] on span "React Native" at bounding box center [463, 300] width 64 height 11
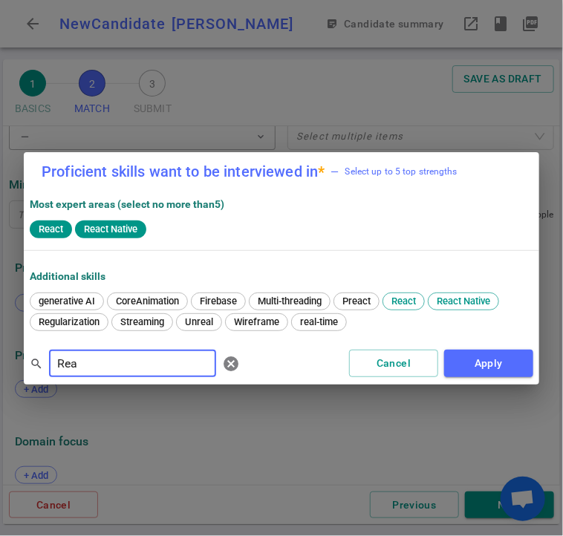
drag, startPoint x: 99, startPoint y: 369, endPoint x: 42, endPoint y: 367, distance: 57.2
click at [42, 367] on div "search Rea ​ cancel" at bounding box center [138, 364] width 216 height 30
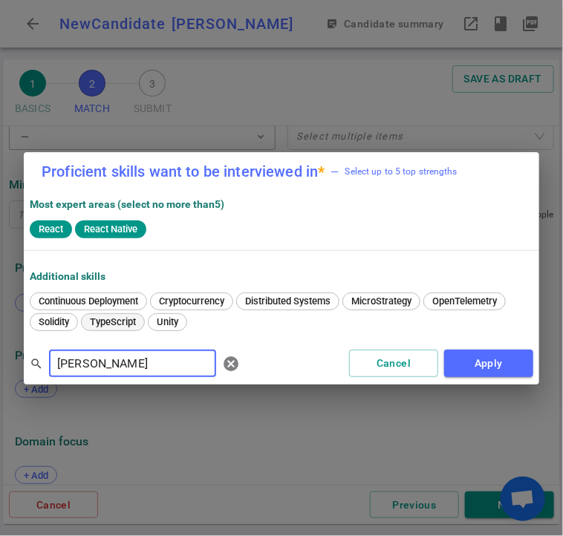
type input "[PERSON_NAME]"
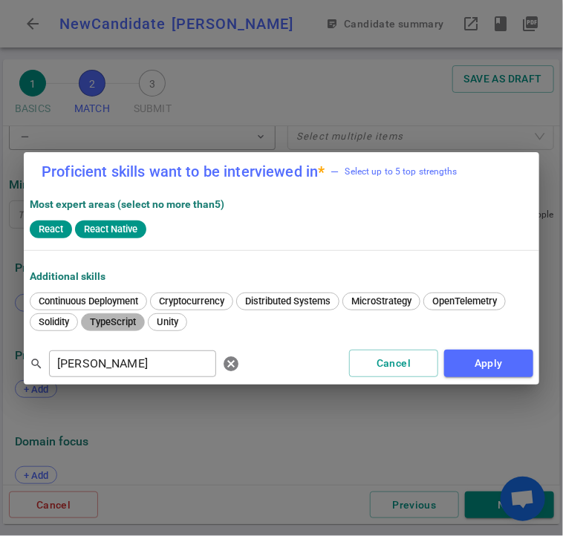
click at [115, 317] on span "TypeScript" at bounding box center [113, 321] width 56 height 11
click at [222, 369] on span "cancel" at bounding box center [231, 364] width 18 height 18
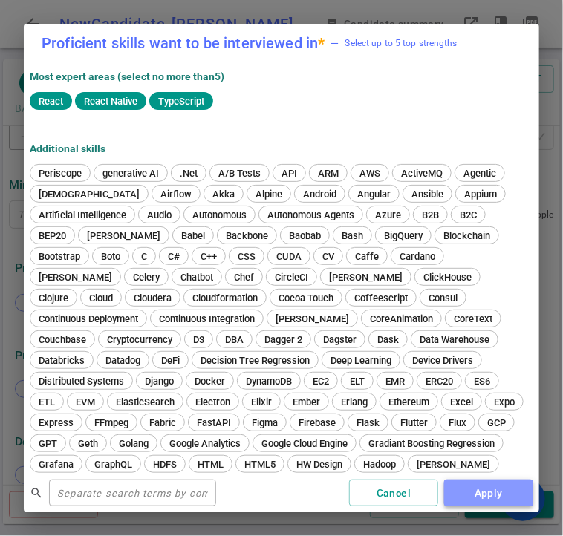
click at [487, 494] on button "Apply" at bounding box center [488, 493] width 89 height 27
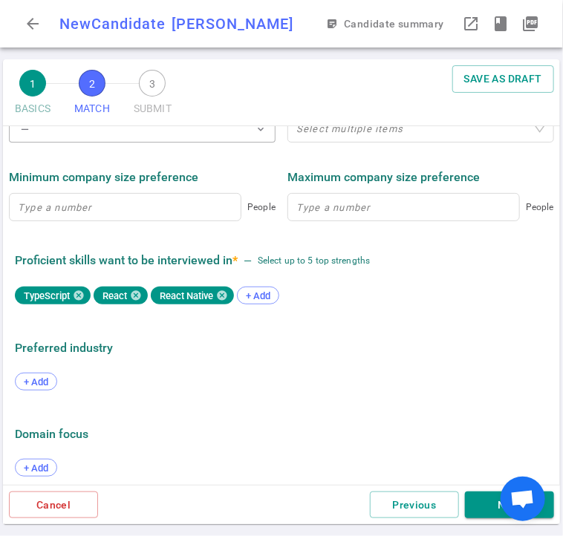
scroll to position [759, 0]
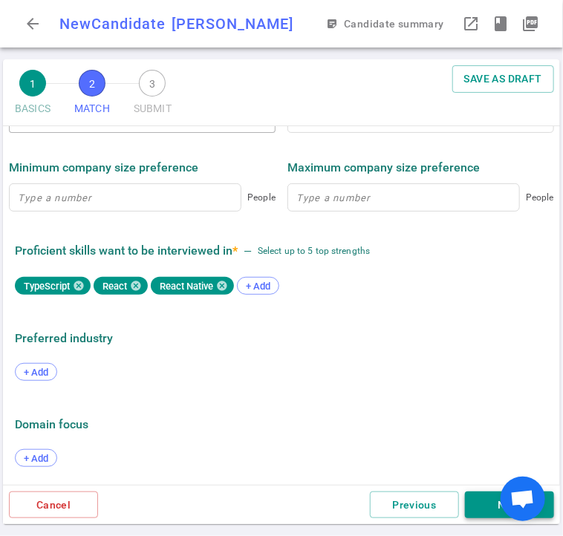
click at [475, 513] on button "Next" at bounding box center [509, 504] width 89 height 27
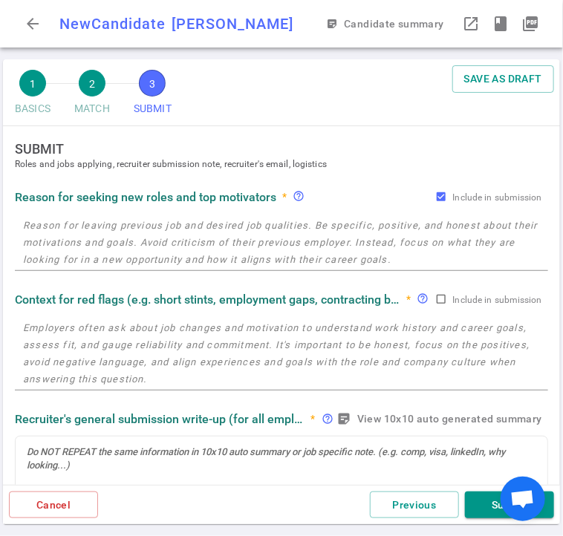
scroll to position [0, 0]
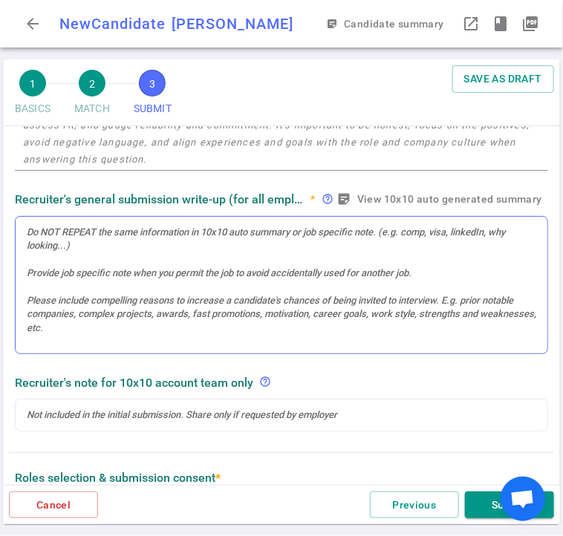
click at [140, 239] on div at bounding box center [282, 285] width 532 height 137
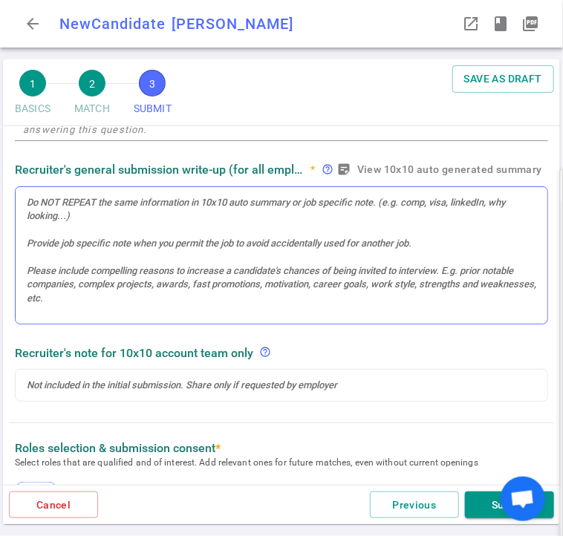
scroll to position [223, 0]
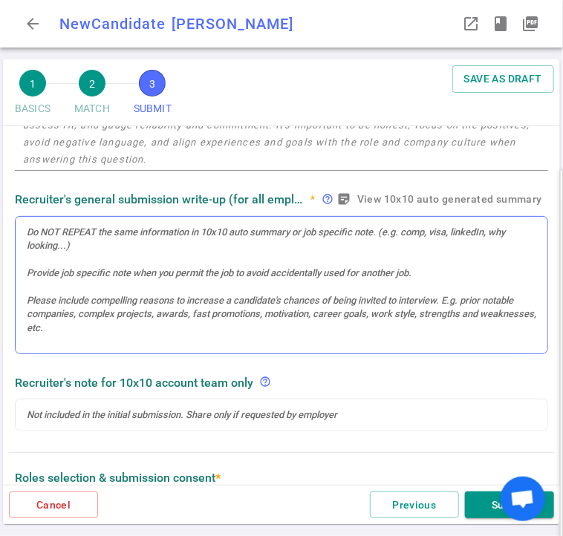
click at [68, 234] on div at bounding box center [281, 232] width 509 height 13
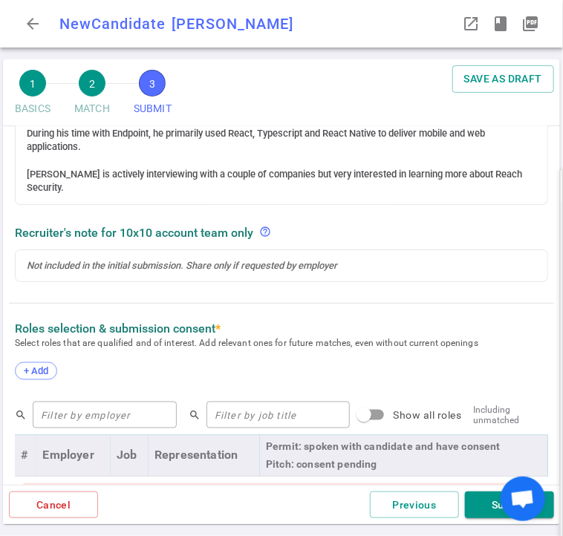
scroll to position [475, 0]
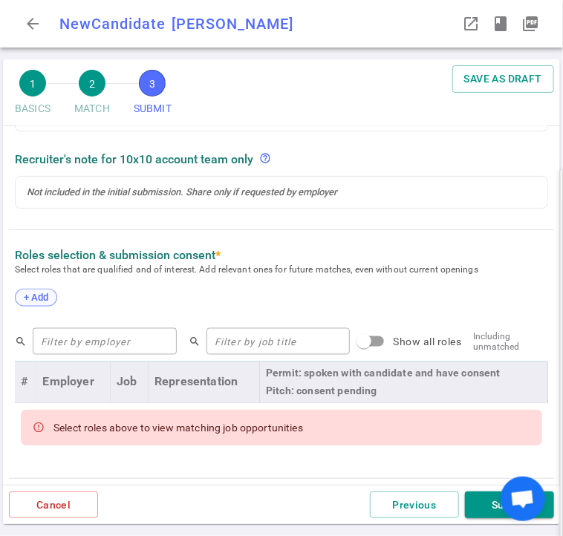
click at [40, 293] on span "+ Add" at bounding box center [36, 298] width 35 height 11
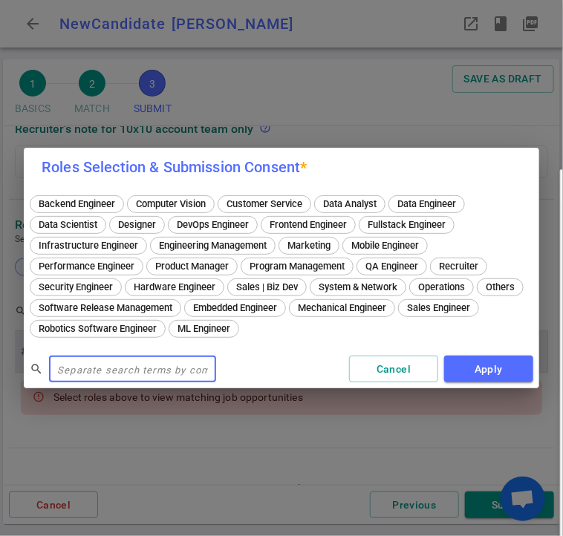
scroll to position [518, 0]
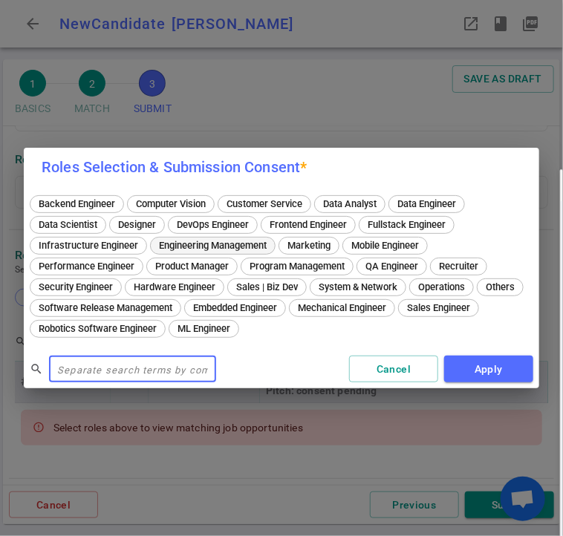
click at [201, 252] on div "Engineering Management" at bounding box center [212, 246] width 125 height 18
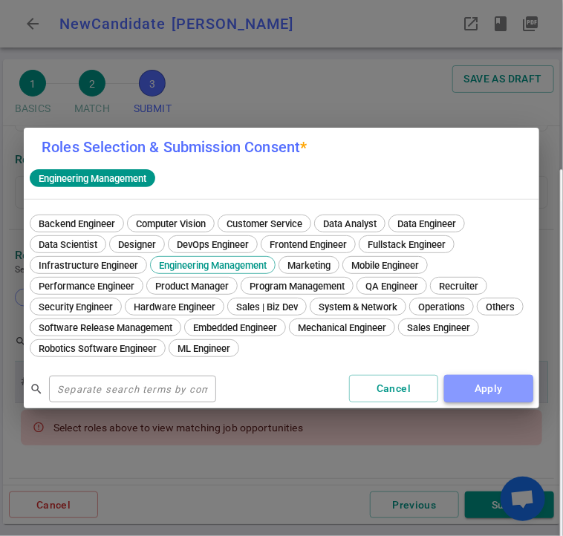
click at [486, 380] on button "Apply" at bounding box center [488, 388] width 89 height 27
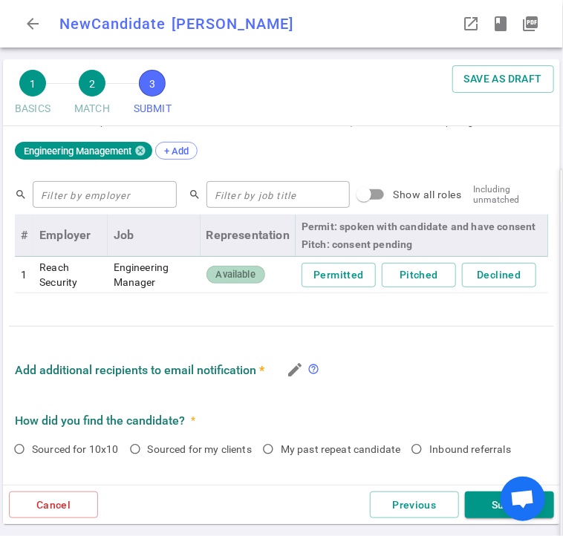
scroll to position [667, 0]
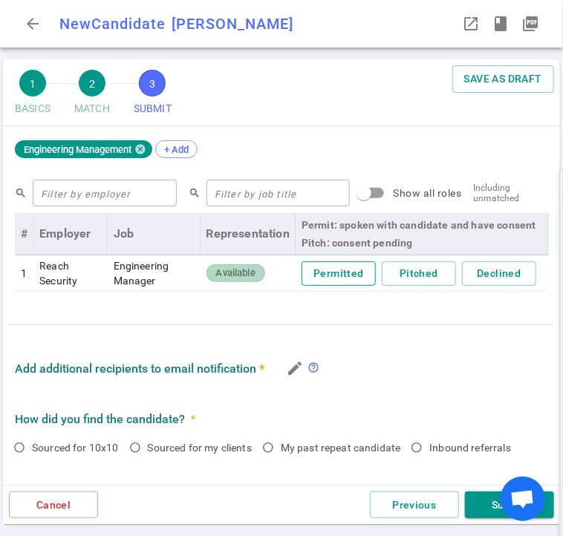
click at [335, 275] on button "Permitted" at bounding box center [338, 273] width 74 height 24
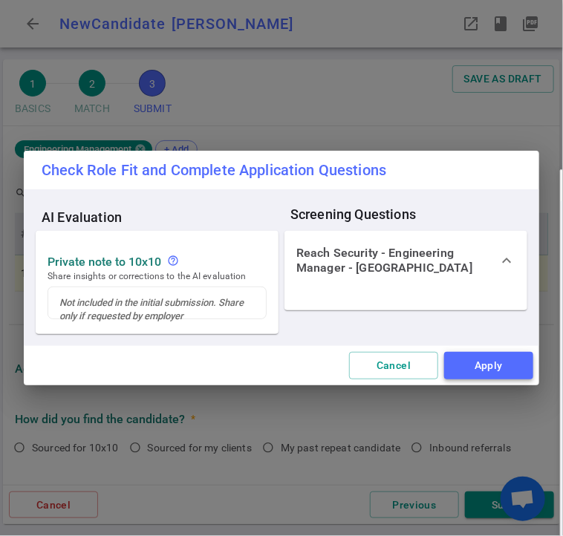
click at [483, 361] on button "Apply" at bounding box center [488, 365] width 89 height 27
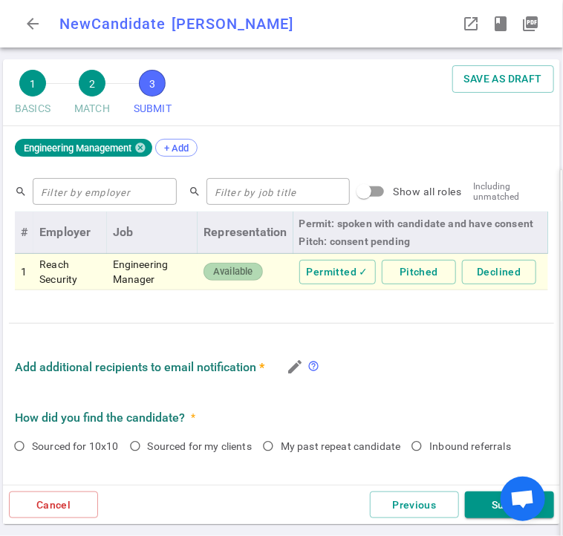
scroll to position [668, 0]
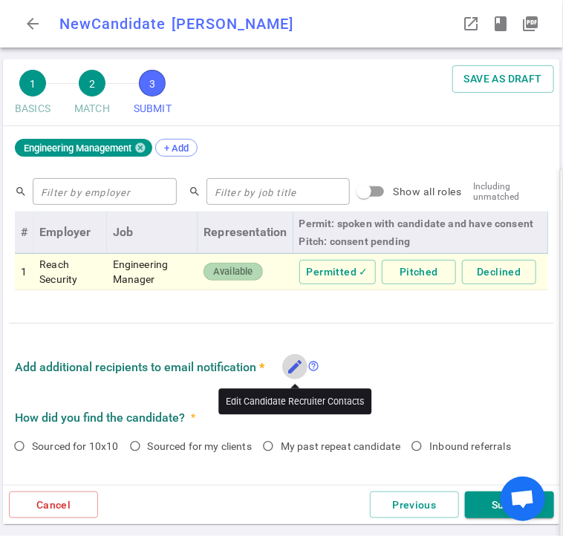
click at [290, 366] on icon "edit" at bounding box center [295, 367] width 18 height 18
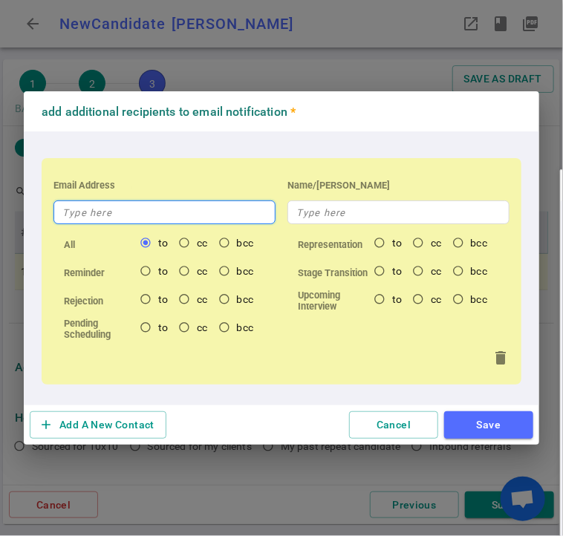
click at [112, 206] on input "text" at bounding box center [164, 212] width 222 height 24
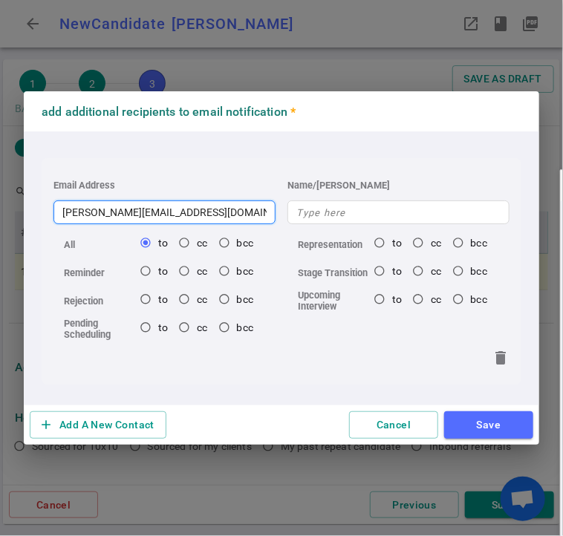
type input "[PERSON_NAME][EMAIL_ADDRESS][DOMAIN_NAME]"
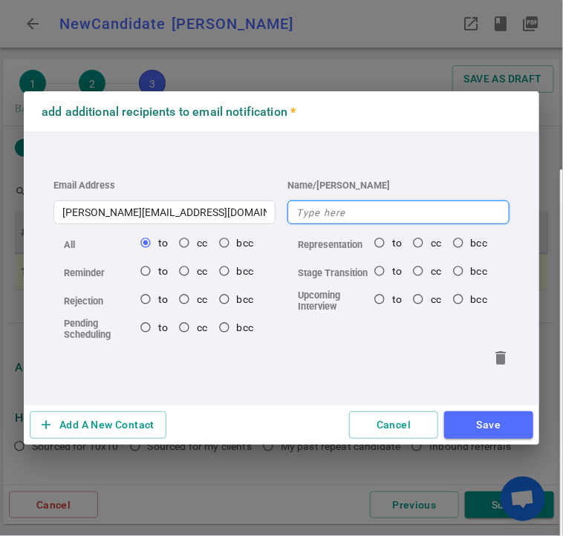
click at [349, 213] on input "text" at bounding box center [398, 212] width 222 height 24
type input "[PERSON_NAME]"
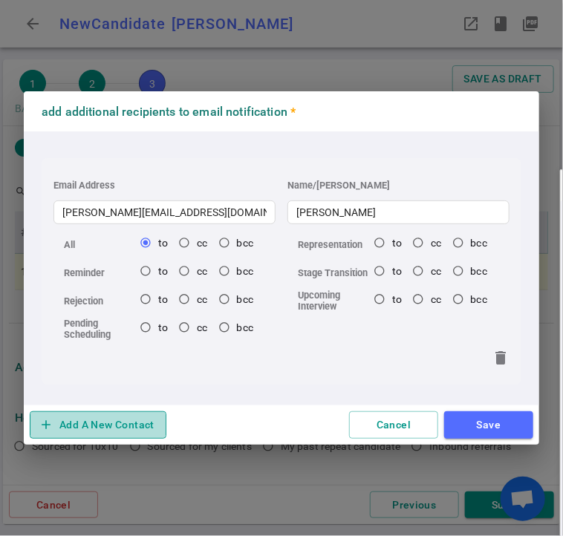
click at [71, 423] on button "add Add A New Contact" at bounding box center [98, 424] width 137 height 27
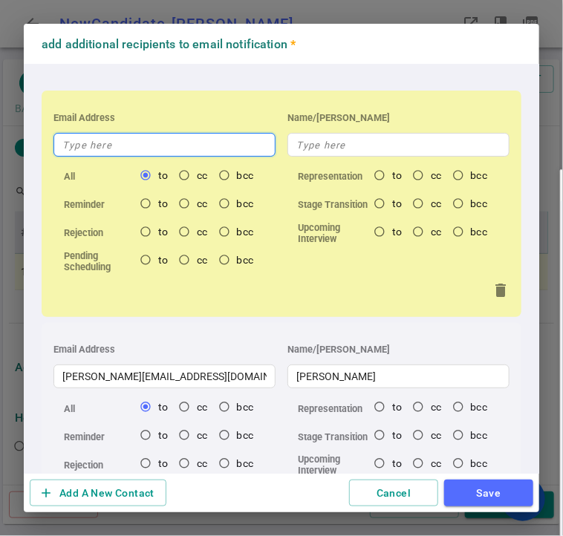
click at [102, 149] on input "text" at bounding box center [164, 145] width 222 height 24
type input "v"
radio input "true"
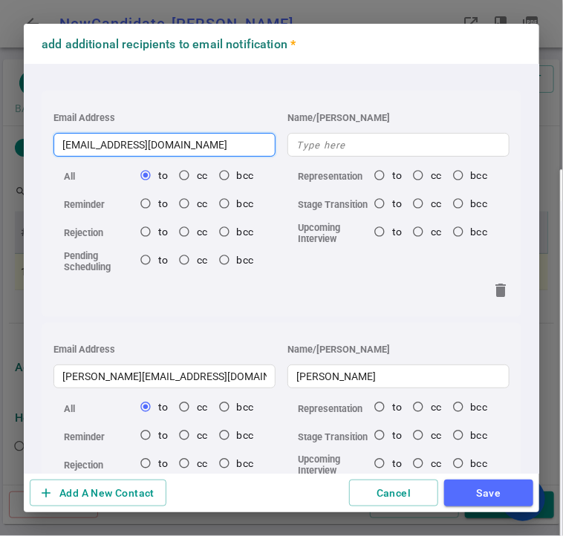
type input "[EMAIL_ADDRESS][DOMAIN_NAME]"
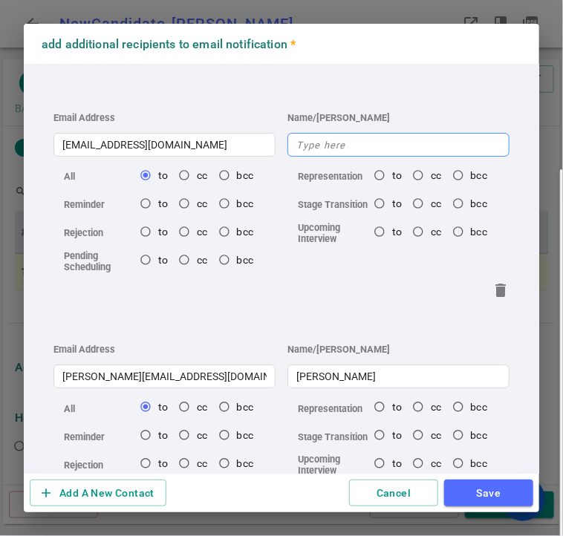
radio input "true"
click at [312, 148] on input "text" at bounding box center [398, 145] width 222 height 24
type input "V"
radio input "true"
type input "[US_STATE]"
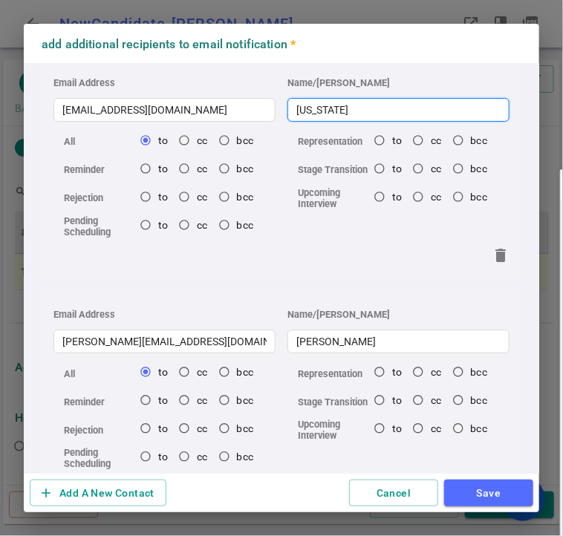
scroll to position [96, 0]
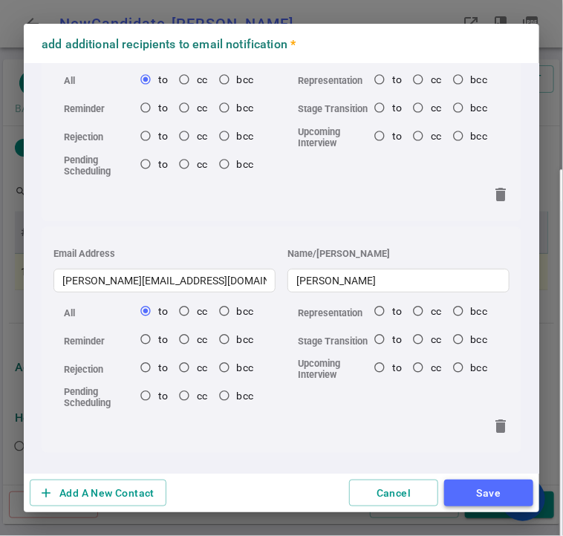
radio input "true"
click at [493, 497] on button "Save" at bounding box center [488, 493] width 89 height 27
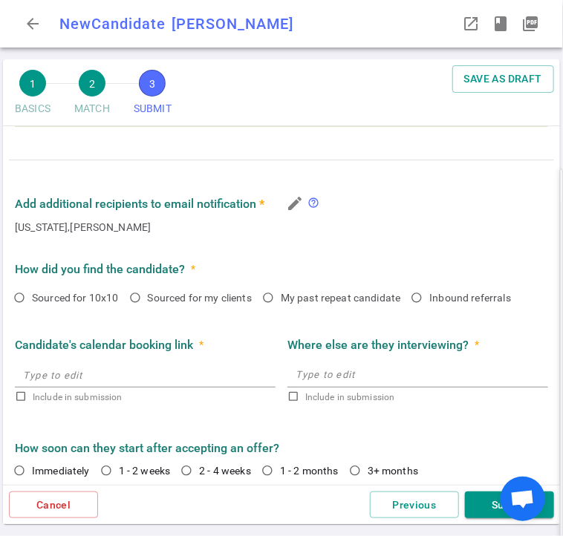
scroll to position [839, 0]
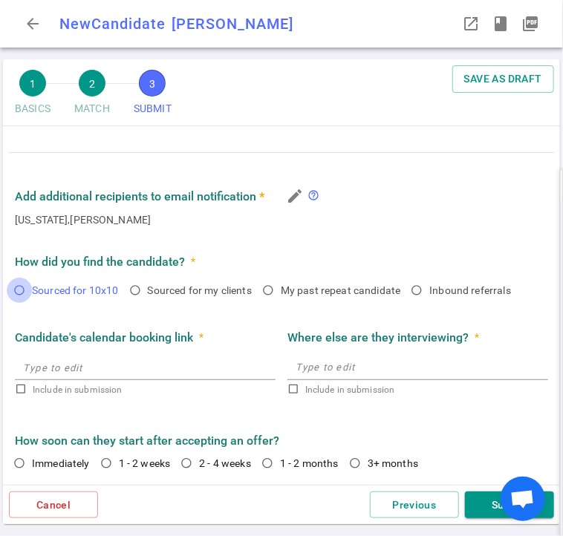
click at [21, 292] on input "Sourced for 10x10" at bounding box center [19, 290] width 25 height 25
radio input "true"
click at [190, 460] on input "2 - 4 weeks" at bounding box center [186, 463] width 25 height 25
radio input "true"
click at [484, 514] on button "Submit" at bounding box center [509, 504] width 89 height 27
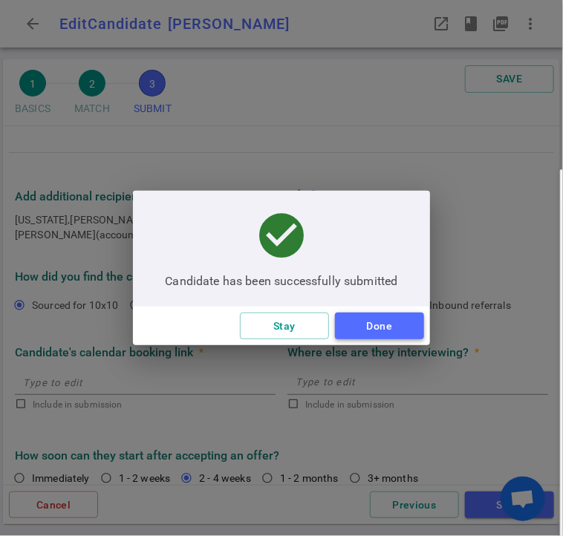
click at [363, 324] on button "Done" at bounding box center [379, 326] width 89 height 27
